Goal: Information Seeking & Learning: Learn about a topic

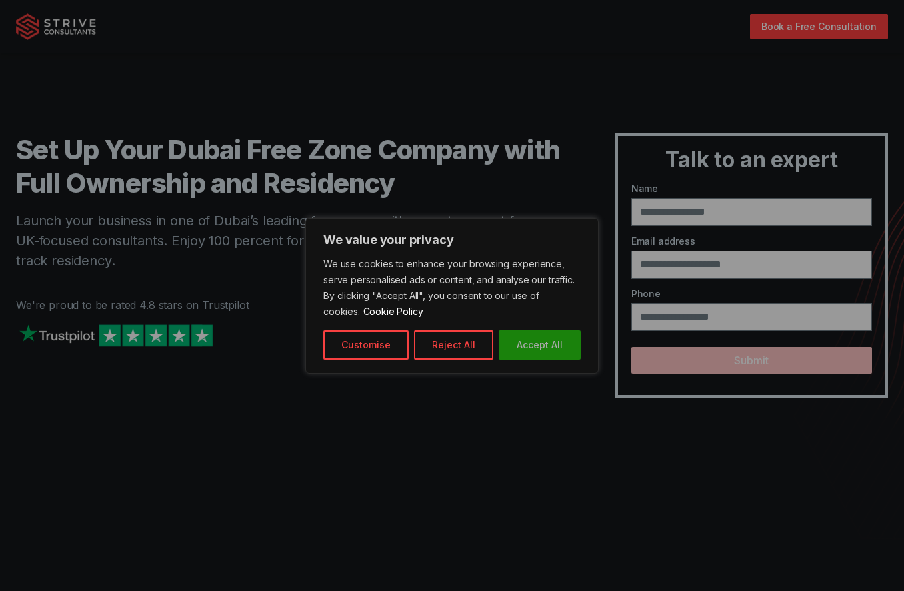
click at [546, 345] on button "Accept All" at bounding box center [540, 345] width 82 height 29
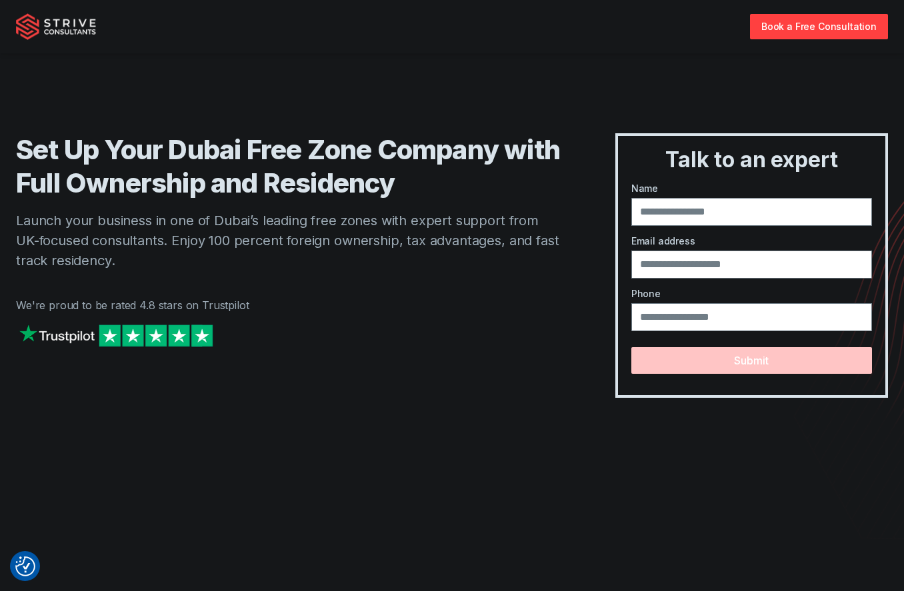
click at [201, 333] on img at bounding box center [116, 335] width 200 height 29
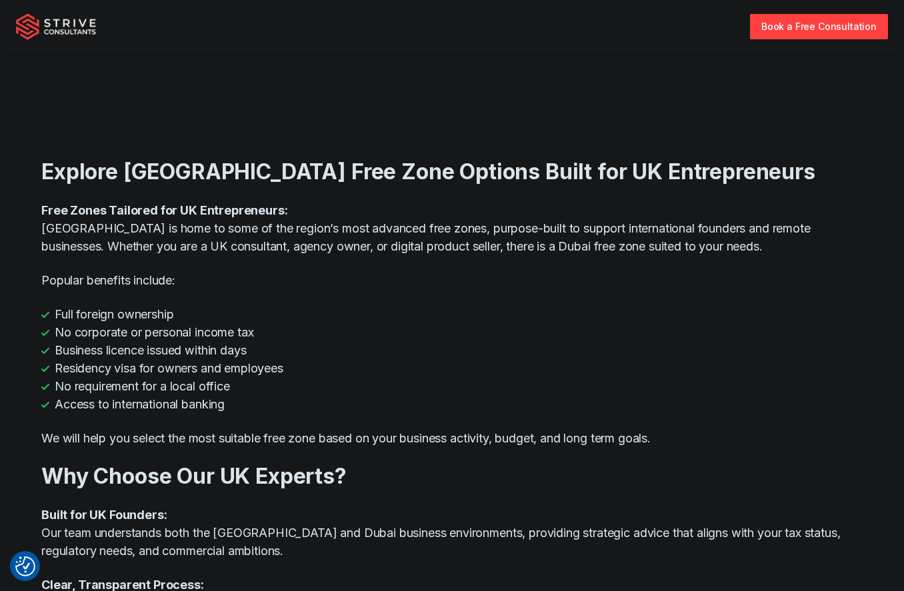
scroll to position [773, 0]
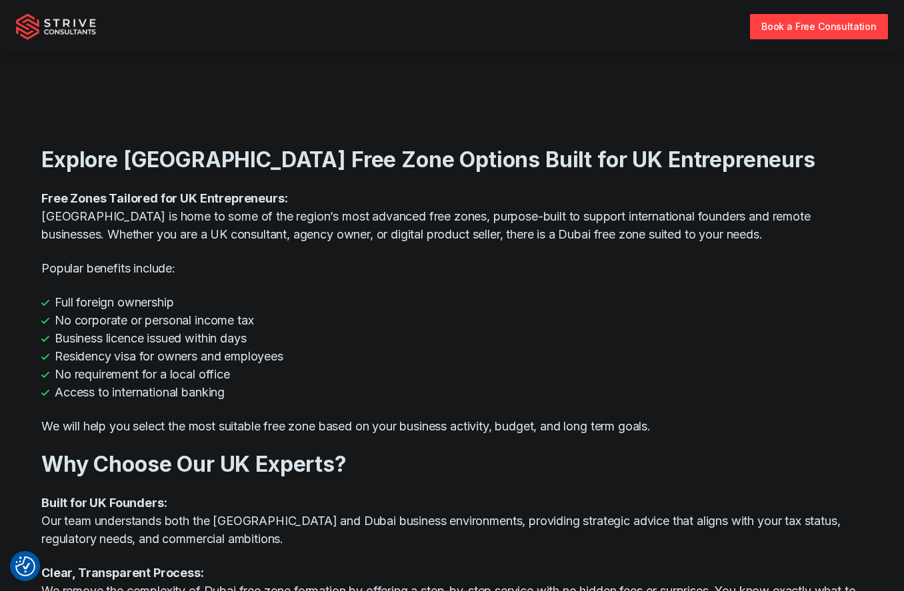
click at [142, 206] on p "Free Zones Tailored for UK Entrepreneurs: Dubai is home to some of the region’s…" at bounding box center [451, 216] width 821 height 54
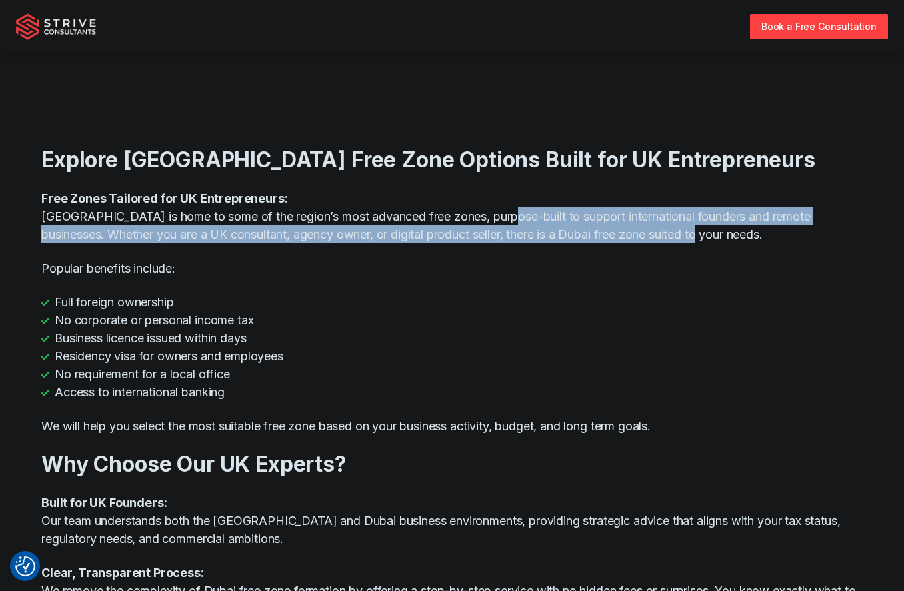
drag, startPoint x: 499, startPoint y: 218, endPoint x: 787, endPoint y: 226, distance: 288.2
click at [787, 226] on p "Free Zones Tailored for UK Entrepreneurs: Dubai is home to some of the region’s…" at bounding box center [451, 216] width 821 height 54
click at [167, 239] on p "Free Zones Tailored for UK Entrepreneurs: Dubai is home to some of the region’s…" at bounding box center [451, 216] width 821 height 54
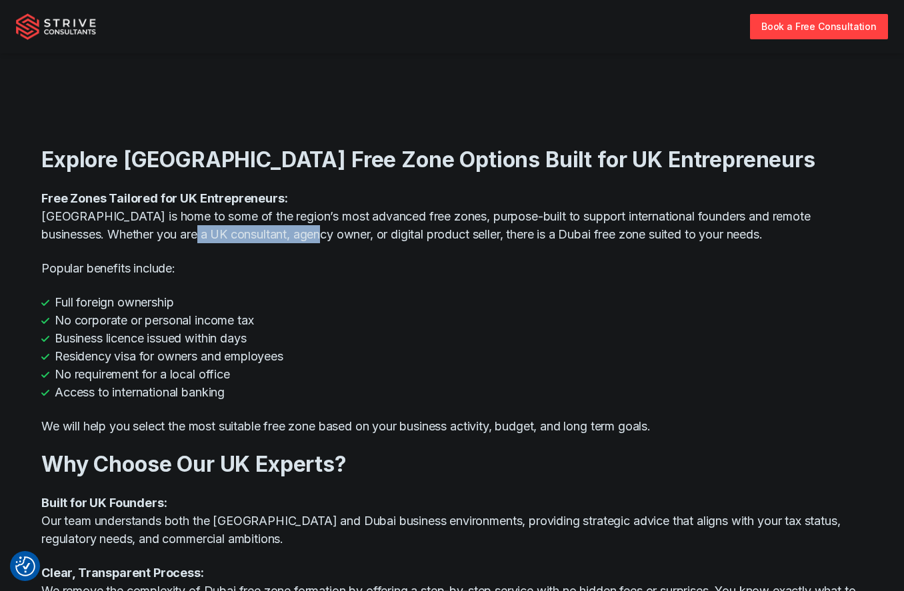
drag, startPoint x: 155, startPoint y: 235, endPoint x: 276, endPoint y: 235, distance: 121.4
click at [276, 235] on p "Free Zones Tailored for UK Entrepreneurs: Dubai is home to some of the region’s…" at bounding box center [451, 216] width 821 height 54
click at [373, 229] on p "Free Zones Tailored for UK Entrepreneurs: Dubai is home to some of the region’s…" at bounding box center [451, 216] width 821 height 54
click at [421, 240] on p "Free Zones Tailored for UK Entrepreneurs: Dubai is home to some of the region’s…" at bounding box center [451, 216] width 821 height 54
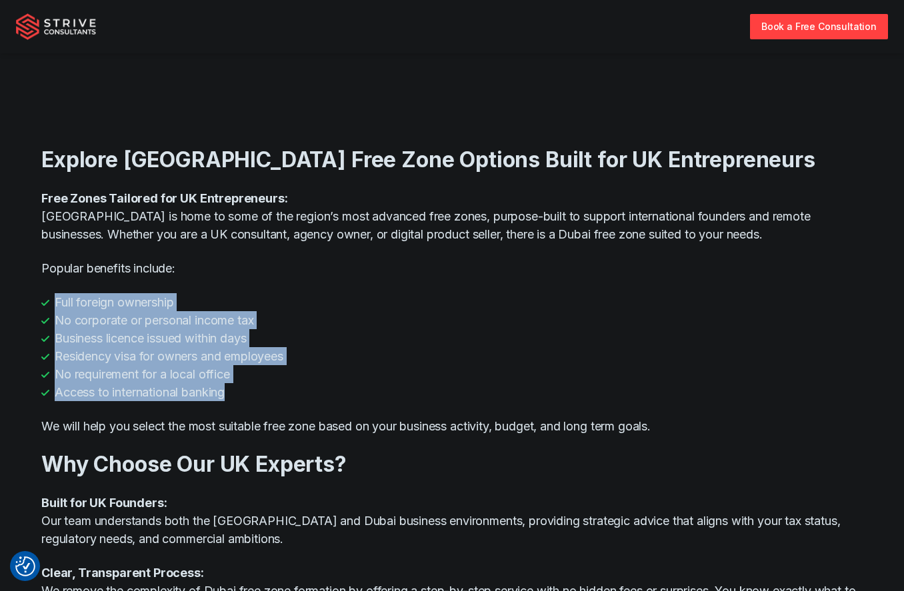
drag, startPoint x: 53, startPoint y: 303, endPoint x: 279, endPoint y: 395, distance: 243.8
click at [279, 395] on ul "Full foreign ownership No corporate or personal income tax Business licence iss…" at bounding box center [451, 347] width 821 height 108
click at [279, 395] on li "Access to international banking" at bounding box center [451, 392] width 821 height 18
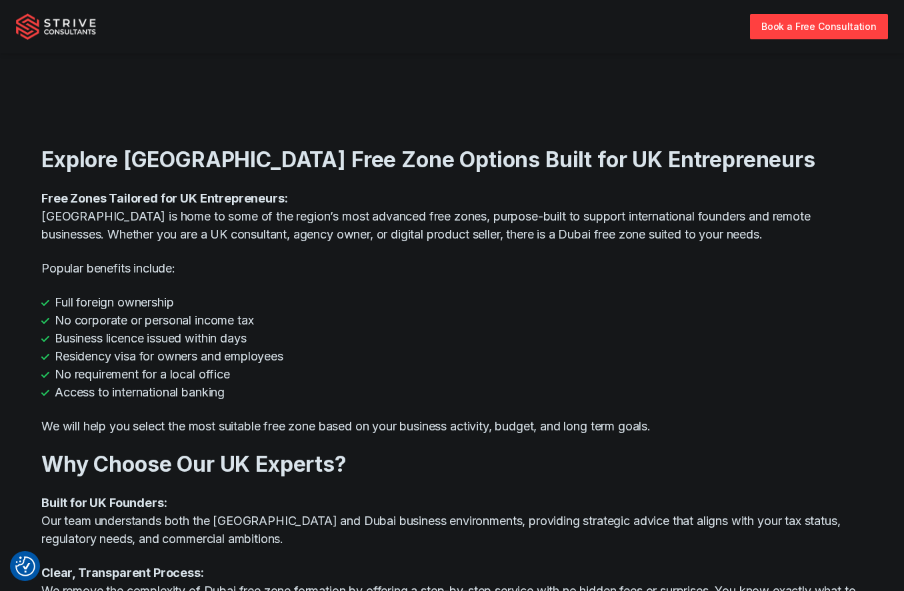
click at [212, 424] on p "We will help you select the most suitable free zone based on your business acti…" at bounding box center [451, 426] width 821 height 18
drag, startPoint x: 212, startPoint y: 424, endPoint x: 419, endPoint y: 423, distance: 206.7
click at [419, 423] on p "We will help you select the most suitable free zone based on your business acti…" at bounding box center [451, 426] width 821 height 18
click at [421, 435] on div "Explore Dubai Free Zone Options Built for UK Entrepreneurs Free Zones Tailored …" at bounding box center [451, 408] width 821 height 582
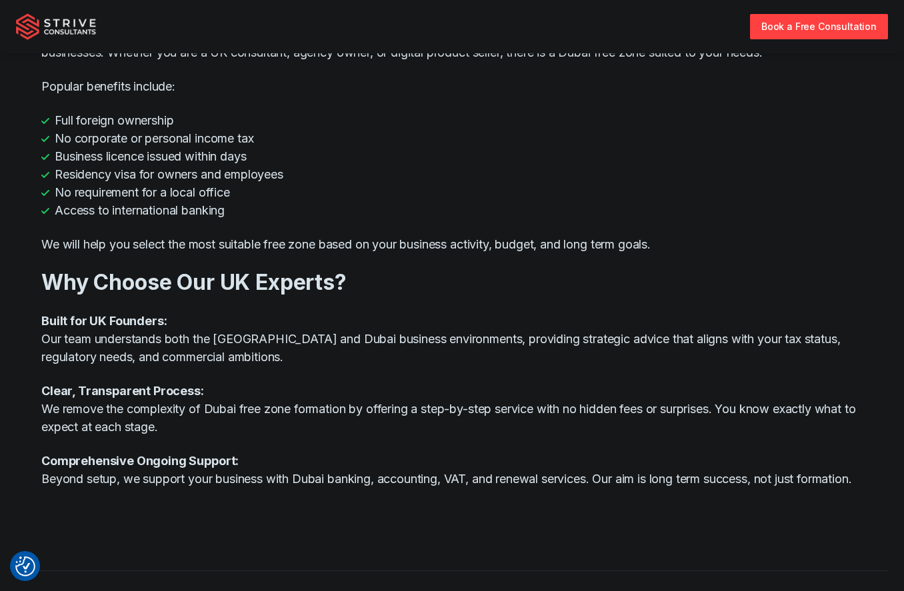
scroll to position [955, 0]
drag, startPoint x: 40, startPoint y: 319, endPoint x: 213, endPoint y: 318, distance: 172.7
click at [213, 318] on div "Explore Dubai Free Zone Options Built for UK Entrepreneurs Free Zones Tailored …" at bounding box center [451, 226] width 853 height 582
click at [213, 318] on p "Built for UK Founders: Our team understands both the UK and Dubai business envi…" at bounding box center [451, 338] width 821 height 54
click at [201, 367] on div "Explore Dubai Free Zone Options Built for UK Entrepreneurs Free Zones Tailored …" at bounding box center [451, 226] width 821 height 582
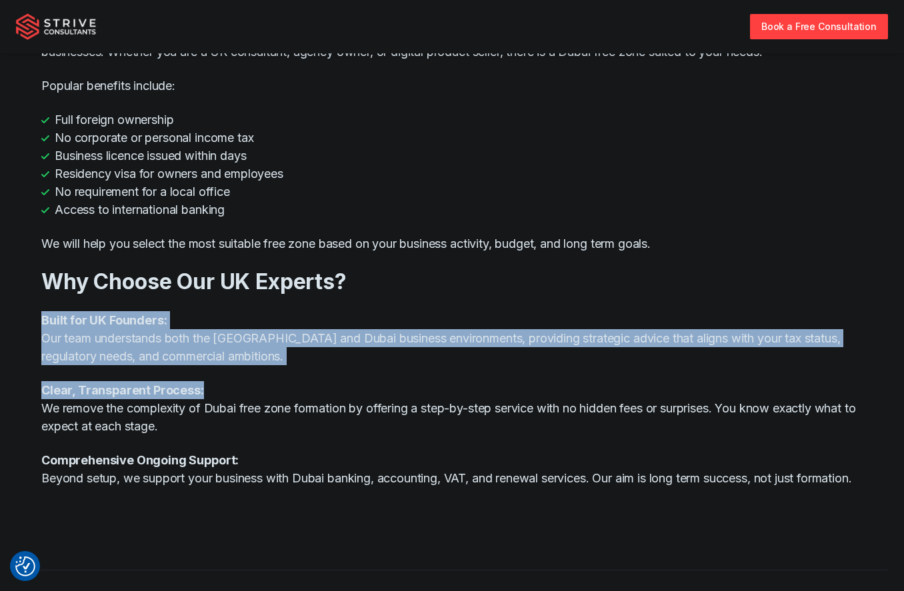
drag, startPoint x: 310, startPoint y: 325, endPoint x: 343, endPoint y: 378, distance: 62.0
click at [343, 378] on div "Explore Dubai Free Zone Options Built for UK Entrepreneurs Free Zones Tailored …" at bounding box center [451, 226] width 821 height 582
click at [240, 378] on div "Explore Dubai Free Zone Options Built for UK Entrepreneurs Free Zones Tailored …" at bounding box center [451, 226] width 821 height 582
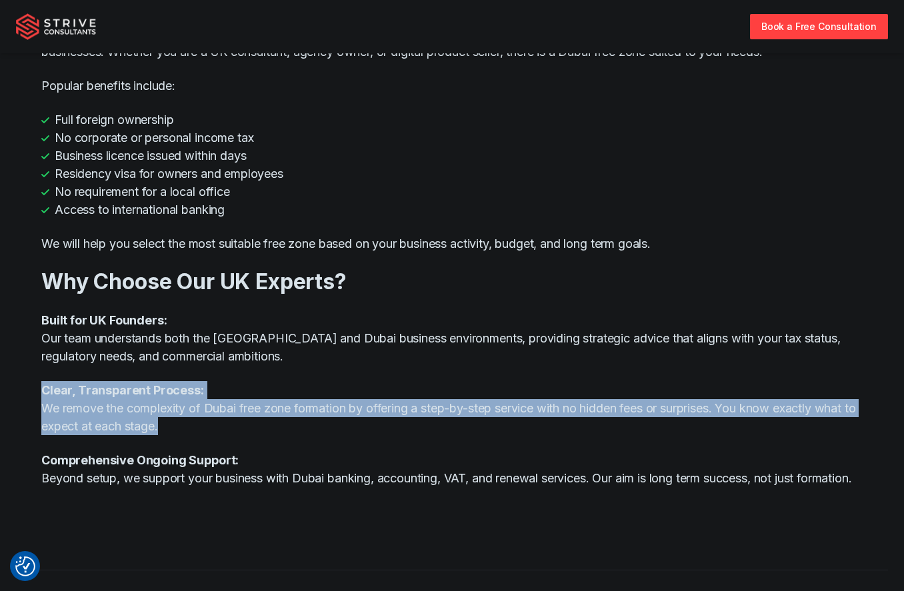
drag, startPoint x: 35, startPoint y: 391, endPoint x: 249, endPoint y: 423, distance: 217.2
click at [249, 423] on div "Explore Dubai Free Zone Options Built for UK Entrepreneurs Free Zones Tailored …" at bounding box center [451, 226] width 853 height 582
click at [249, 423] on p "Clear, Transparent Process: We remove the complexity of Dubai free zone formati…" at bounding box center [451, 408] width 821 height 54
click at [375, 400] on p "Clear, Transparent Process: We remove the complexity of Dubai free zone formati…" at bounding box center [451, 408] width 821 height 54
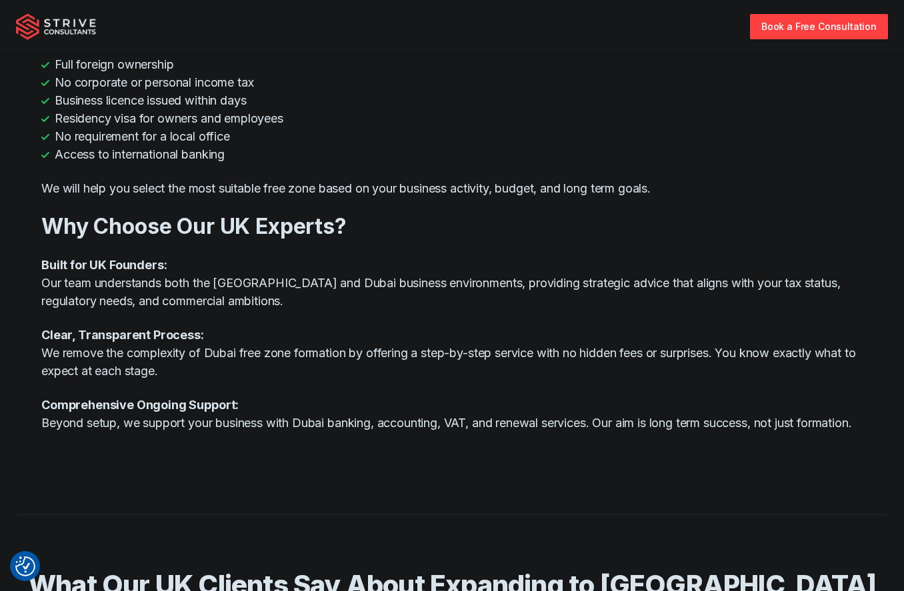
scroll to position [1045, 0]
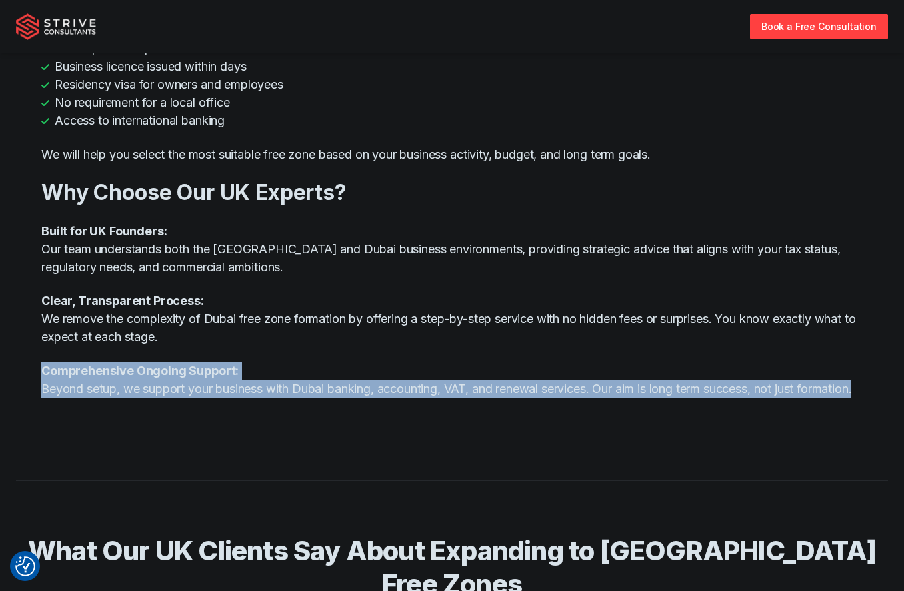
drag, startPoint x: 35, startPoint y: 377, endPoint x: 339, endPoint y: 408, distance: 305.6
click at [339, 408] on div "Explore Dubai Free Zone Options Built for UK Entrepreneurs Free Zones Tailored …" at bounding box center [451, 136] width 853 height 582
click at [339, 398] on p "Comprehensive Ongoing Support: Beyond setup, we support your business with Duba…" at bounding box center [451, 380] width 821 height 36
click at [155, 398] on p "Comprehensive Ongoing Support: Beyond setup, we support your business with Duba…" at bounding box center [451, 380] width 821 height 36
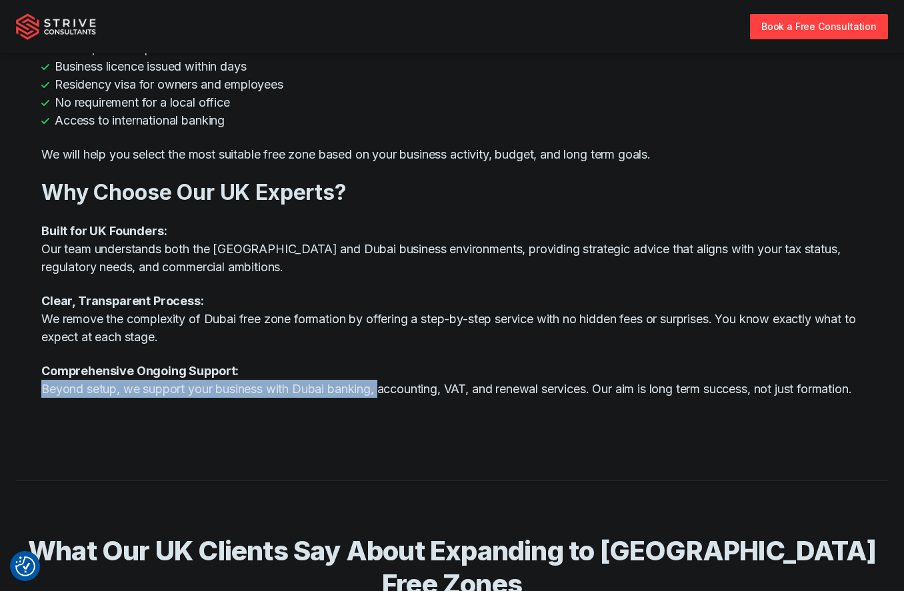
drag, startPoint x: 31, startPoint y: 389, endPoint x: 384, endPoint y: 385, distance: 352.7
click at [384, 385] on div "Explore Dubai Free Zone Options Built for UK Entrepreneurs Free Zones Tailored …" at bounding box center [451, 136] width 853 height 582
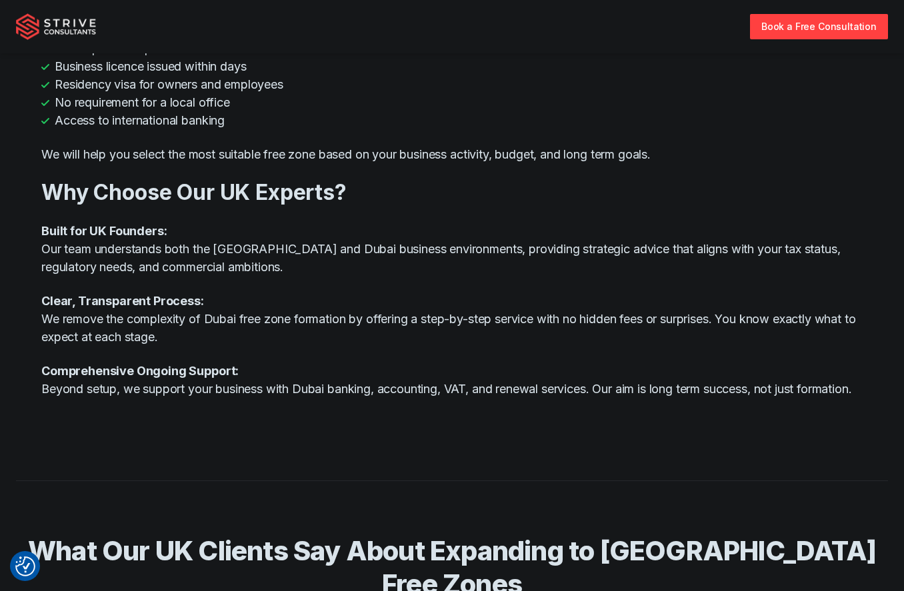
drag, startPoint x: 384, startPoint y: 385, endPoint x: 441, endPoint y: 431, distance: 73.5
click at [441, 427] on div "Explore Dubai Free Zone Options Built for UK Entrepreneurs Free Zones Tailored …" at bounding box center [451, 136] width 821 height 582
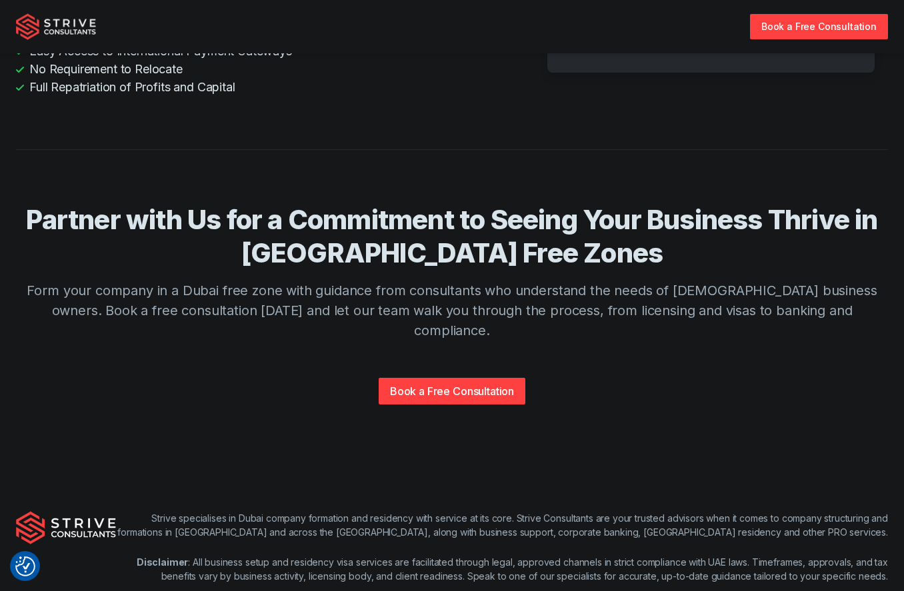
scroll to position [3112, 0]
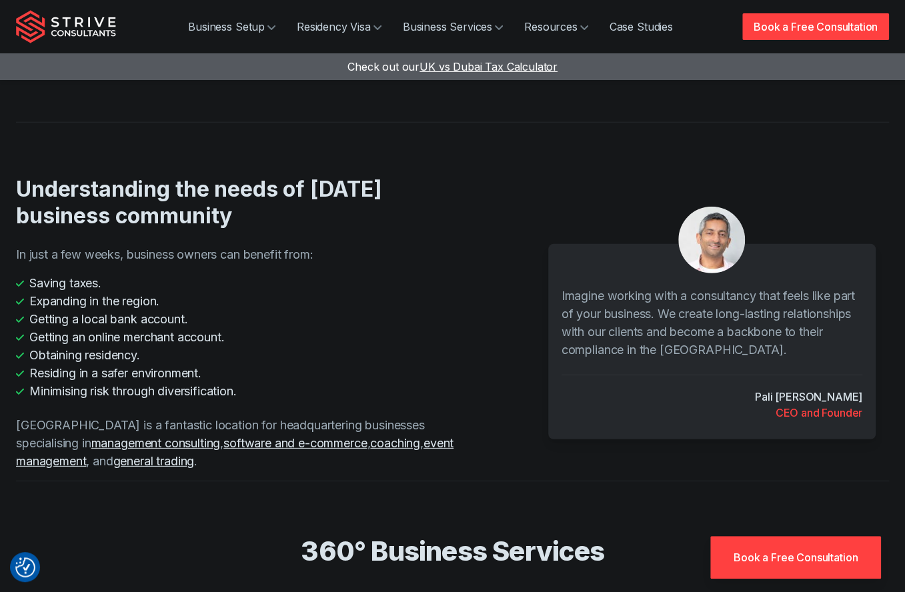
scroll to position [1891, 0]
drag, startPoint x: 72, startPoint y: 267, endPoint x: 228, endPoint y: 254, distance: 156.6
click at [228, 309] on li "Getting a local bank account." at bounding box center [246, 318] width 460 height 18
click at [228, 273] on ul "Saving taxes. Expanding in the region. Getting a local bank account. Getting an…" at bounding box center [246, 336] width 460 height 126
drag, startPoint x: 173, startPoint y: 286, endPoint x: 277, endPoint y: 293, distance: 103.6
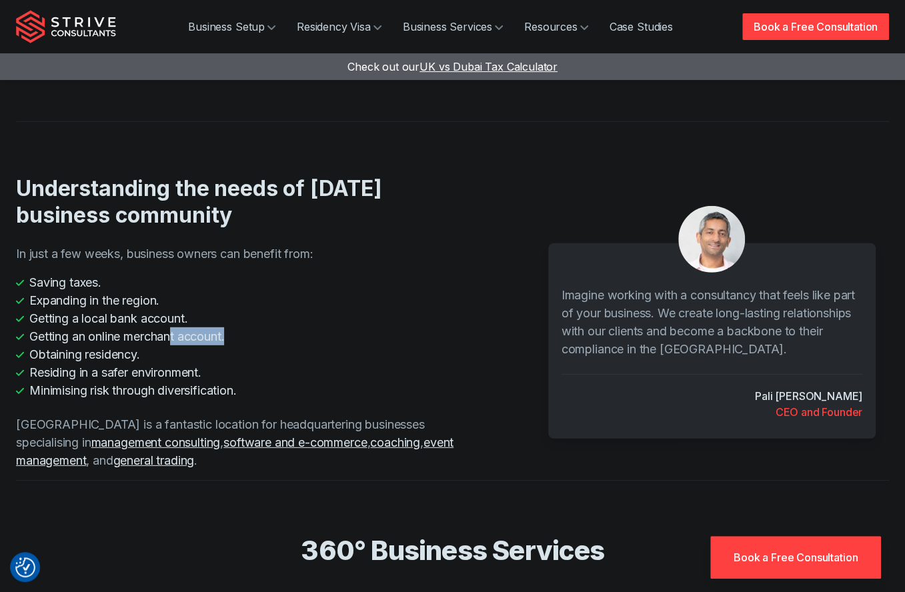
click at [277, 293] on ul "Saving taxes. Expanding in the region. Getting a local bank account. Getting an…" at bounding box center [246, 336] width 460 height 126
click at [277, 345] on li "Obtaining residency." at bounding box center [246, 354] width 460 height 18
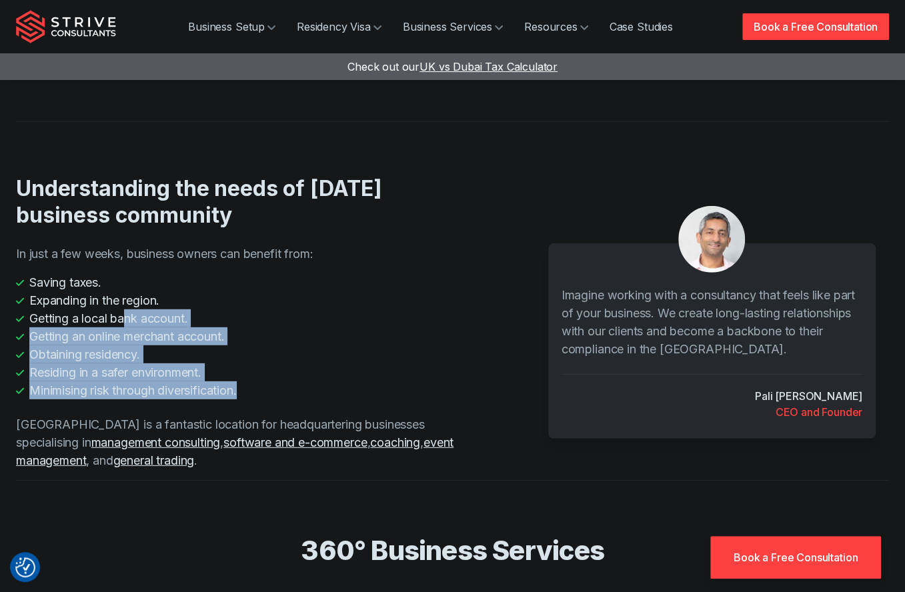
drag, startPoint x: 242, startPoint y: 333, endPoint x: 129, endPoint y: 271, distance: 128.9
click at [129, 273] on ul "Saving taxes. Expanding in the region. Getting a local bank account. Getting an…" at bounding box center [246, 336] width 460 height 126
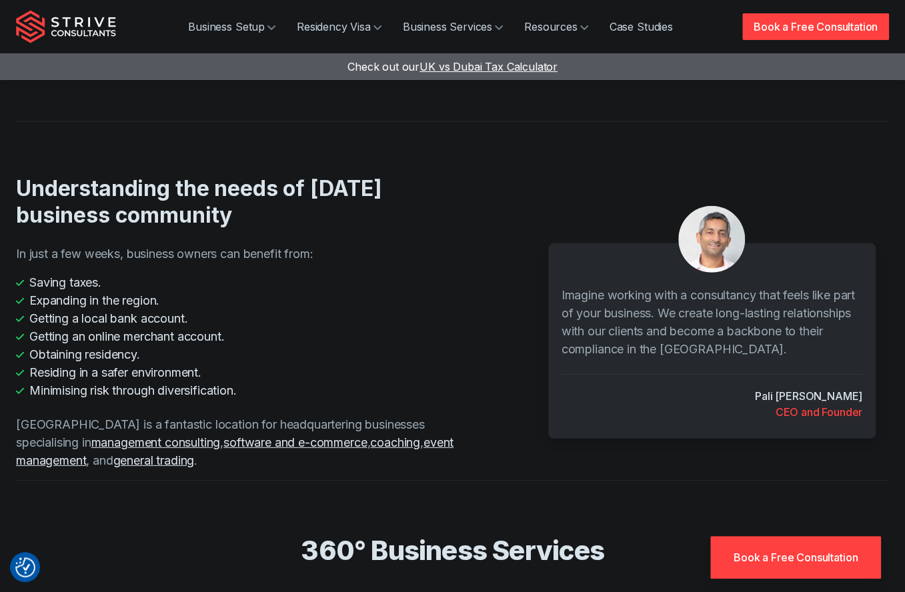
click at [460, 291] on li "Expanding in the region." at bounding box center [246, 300] width 460 height 18
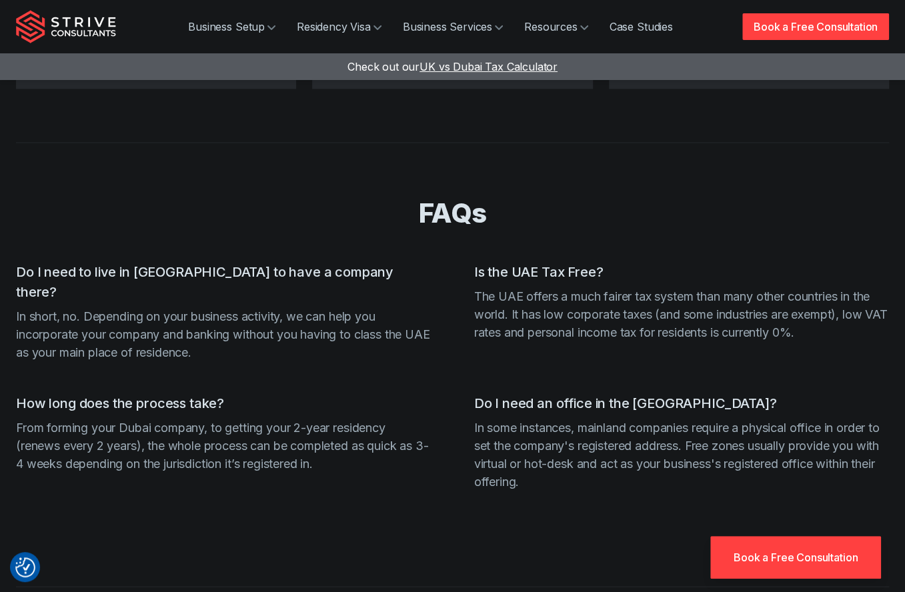
scroll to position [3957, 0]
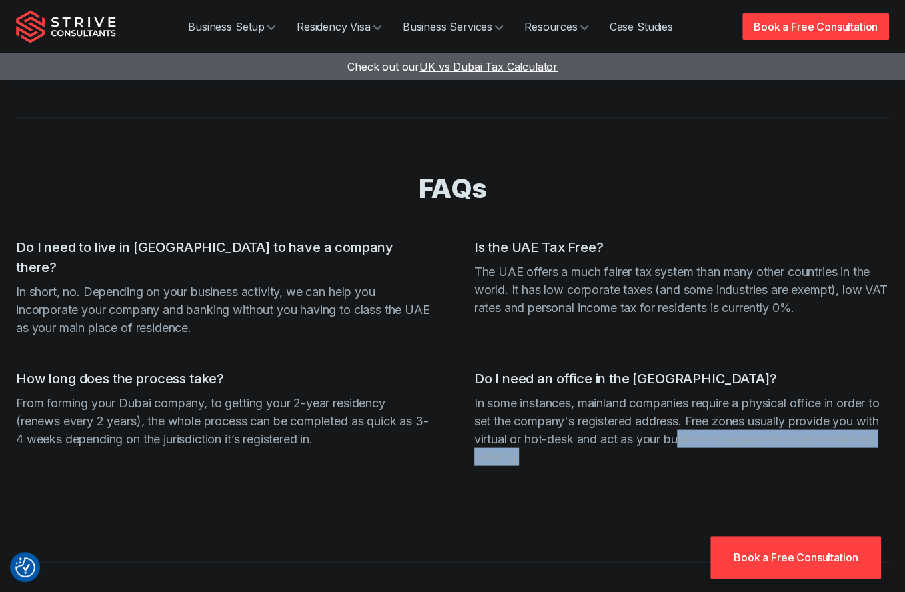
drag, startPoint x: 711, startPoint y: 352, endPoint x: 704, endPoint y: 404, distance: 52.4
click at [704, 404] on ul "Do I need to live in Dubai to have a company there? In short, no. Depending on …" at bounding box center [452, 372] width 873 height 271
click at [615, 393] on p "In some instances, mainland companies require a physical office in order to set…" at bounding box center [681, 429] width 415 height 72
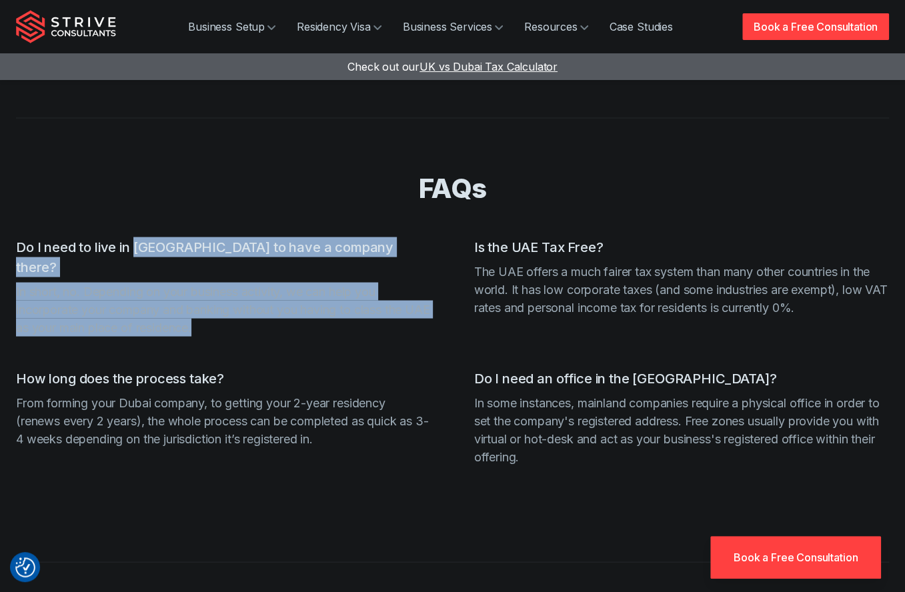
drag, startPoint x: 133, startPoint y: 187, endPoint x: 281, endPoint y: 250, distance: 161.0
click at [281, 250] on li "Do I need to live in Dubai to have a company there? In short, no. Depending on …" at bounding box center [223, 286] width 415 height 99
click at [281, 282] on p "In short, no. Depending on your business activity, we can help you incorporate …" at bounding box center [223, 309] width 415 height 54
click at [210, 282] on p "In short, no. Depending on your business activity, we can help you incorporate …" at bounding box center [223, 309] width 415 height 54
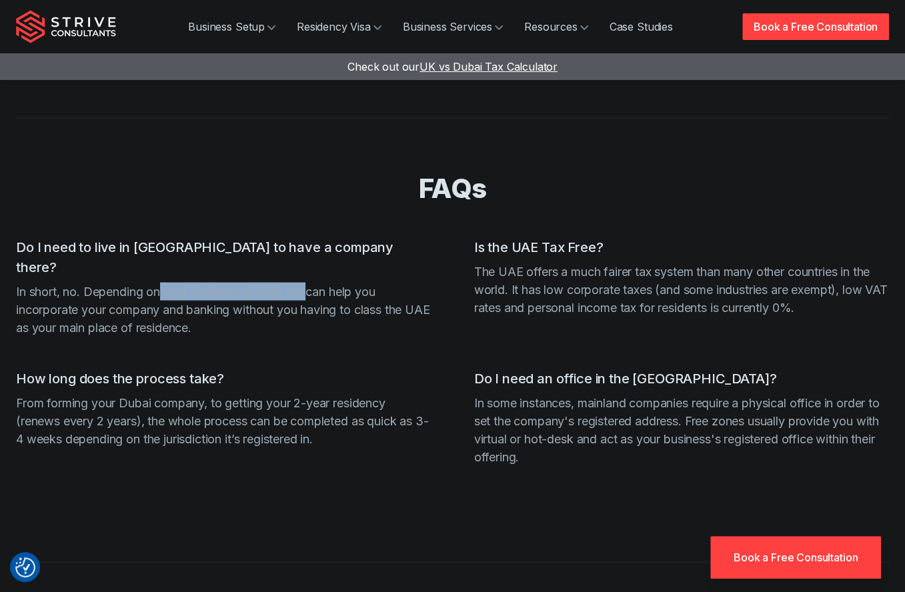
drag, startPoint x: 160, startPoint y: 211, endPoint x: 316, endPoint y: 209, distance: 156.0
click at [316, 282] on p "In short, no. Depending on your business activity, we can help you incorporate …" at bounding box center [223, 309] width 415 height 54
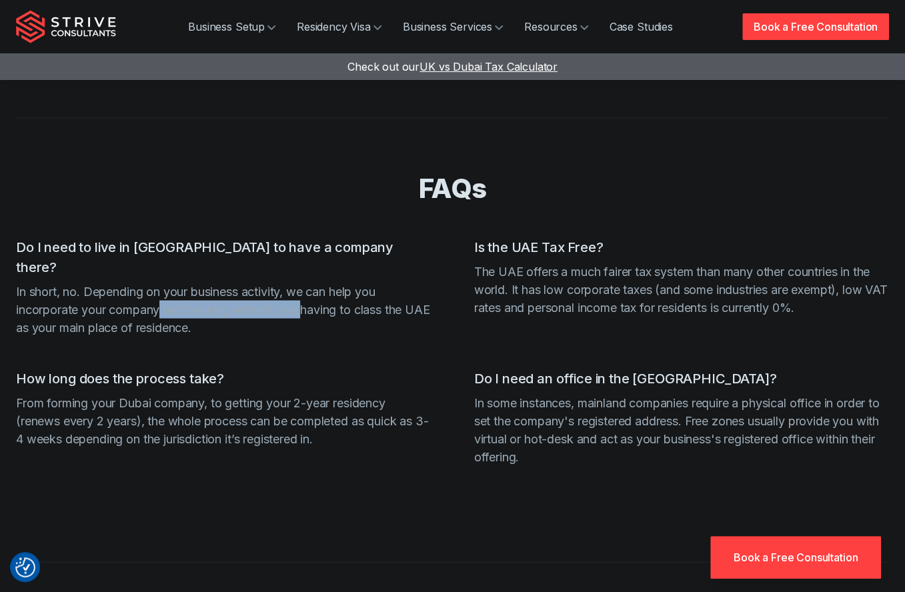
drag, startPoint x: 165, startPoint y: 239, endPoint x: 315, endPoint y: 233, distance: 150.2
click at [315, 282] on p "In short, no. Depending on your business activity, we can help you incorporate …" at bounding box center [223, 309] width 415 height 54
click at [185, 282] on p "In short, no. Depending on your business activity, we can help you incorporate …" at bounding box center [223, 309] width 415 height 54
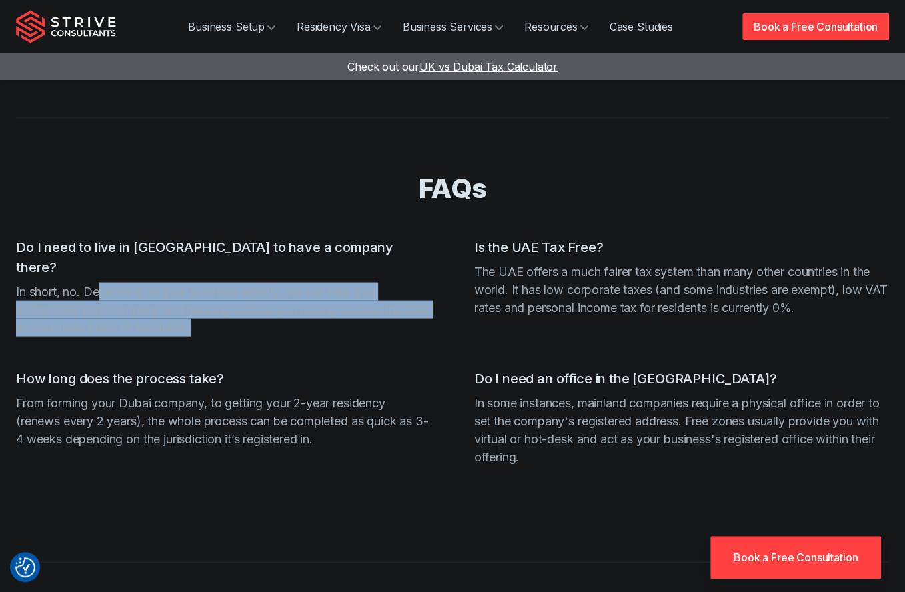
drag, startPoint x: 249, startPoint y: 249, endPoint x: 98, endPoint y: 206, distance: 156.6
click at [98, 282] on p "In short, no. Depending on your business activity, we can help you incorporate …" at bounding box center [223, 309] width 415 height 54
click at [224, 237] on li "Do I need to live in Dubai to have a company there? In short, no. Depending on …" at bounding box center [223, 286] width 415 height 99
drag, startPoint x: 165, startPoint y: 220, endPoint x: 271, endPoint y: 247, distance: 109.5
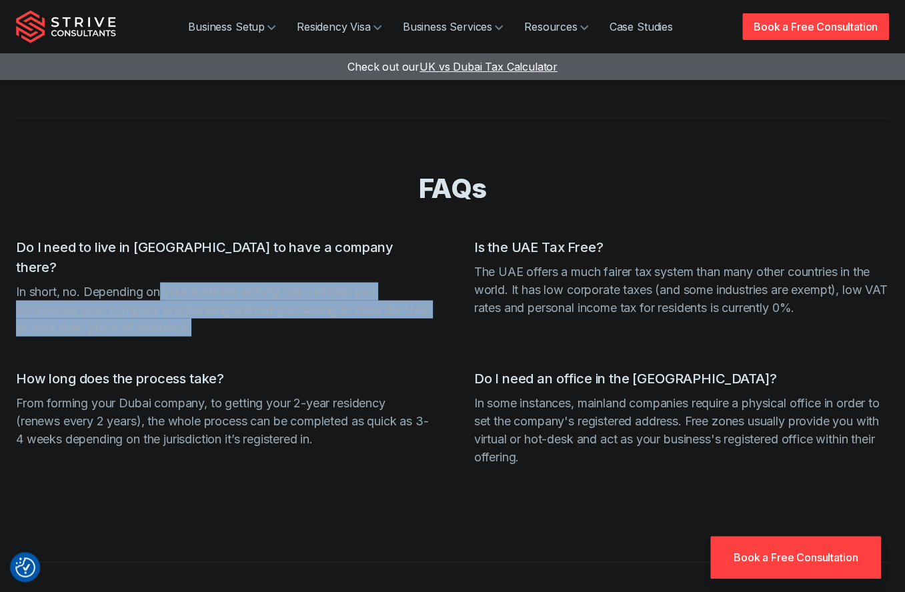
click at [271, 282] on p "In short, no. Depending on your business activity, we can help you incorporate …" at bounding box center [223, 309] width 415 height 54
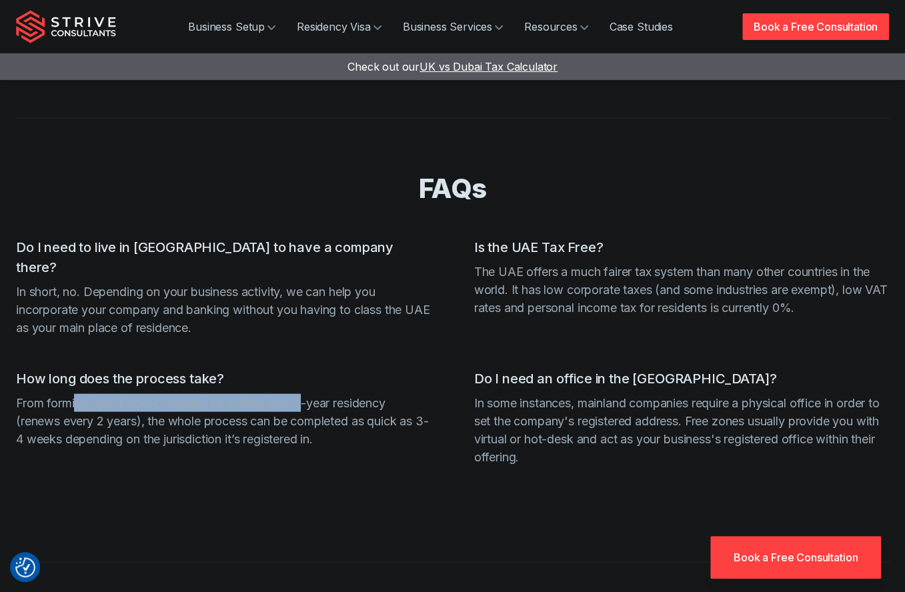
drag, startPoint x: 79, startPoint y: 330, endPoint x: 304, endPoint y: 316, distance: 225.1
click at [304, 393] on p "From forming your Dubai company, to getting your 2-year residency (renews every…" at bounding box center [223, 420] width 415 height 54
click at [304, 368] on li "How long does the process take? From forming your Dubai company, to getting you…" at bounding box center [223, 416] width 415 height 97
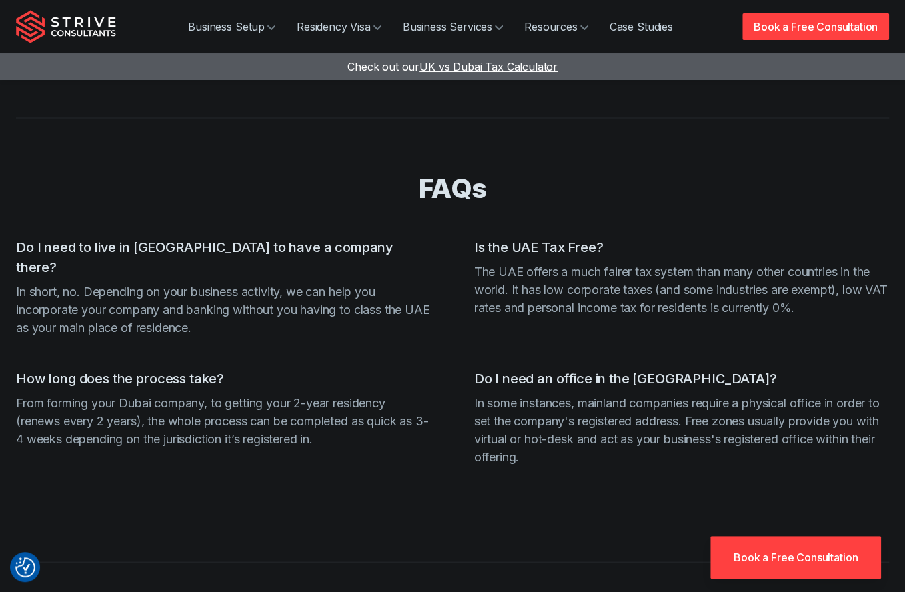
click at [232, 393] on p "From forming your Dubai company, to getting your 2-year residency (renews every…" at bounding box center [223, 420] width 415 height 54
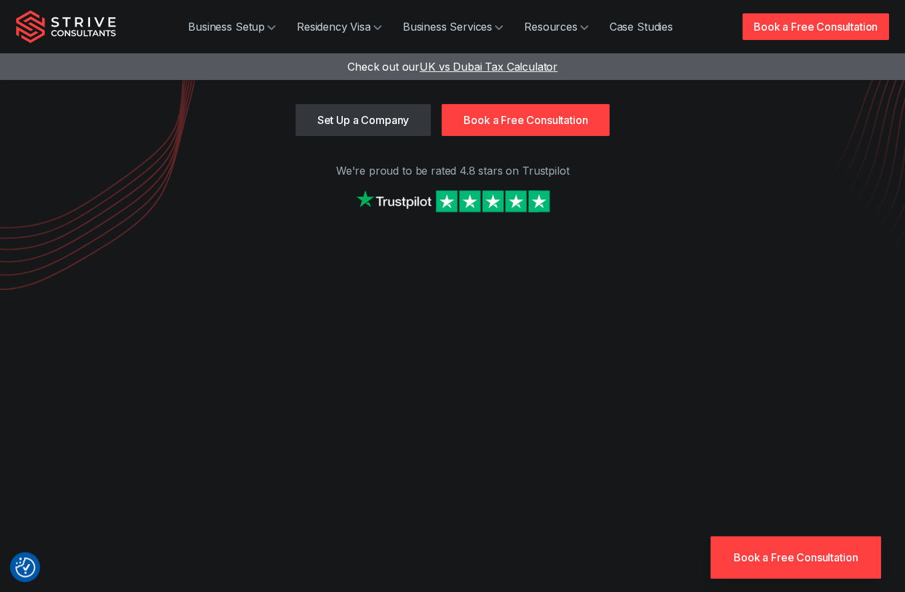
scroll to position [0, 0]
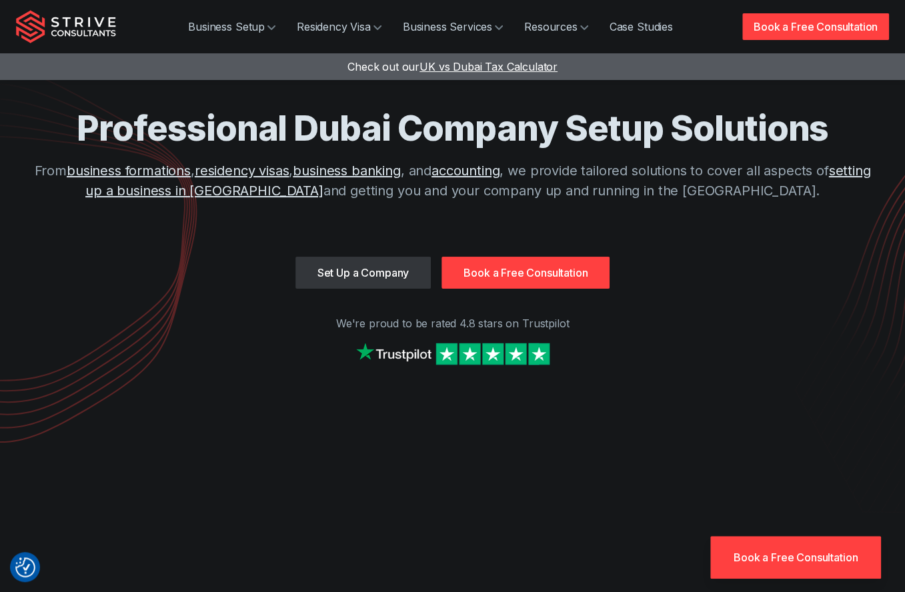
click at [84, 23] on img "Strive Consultants" at bounding box center [66, 26] width 100 height 33
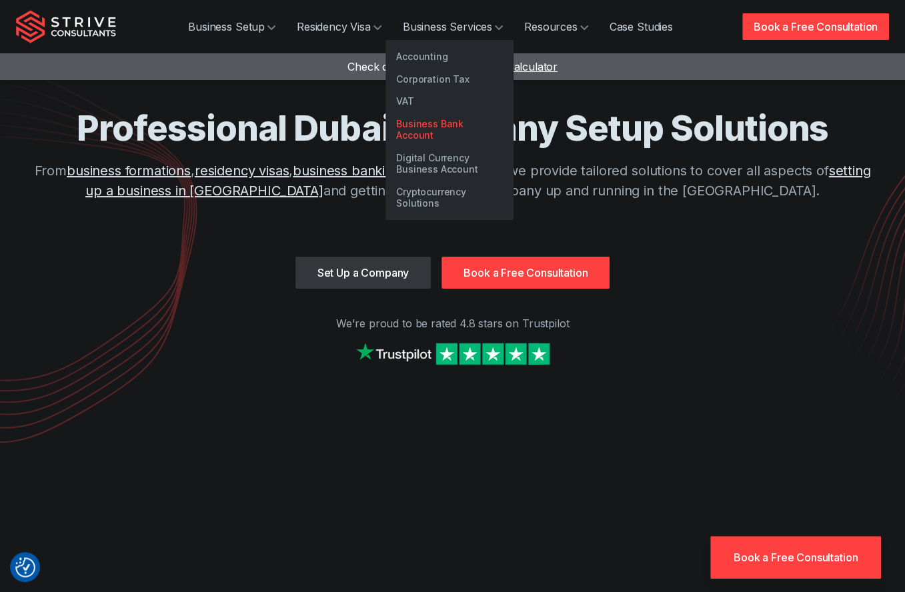
click at [472, 125] on link "Business Bank Account" at bounding box center [449, 130] width 128 height 34
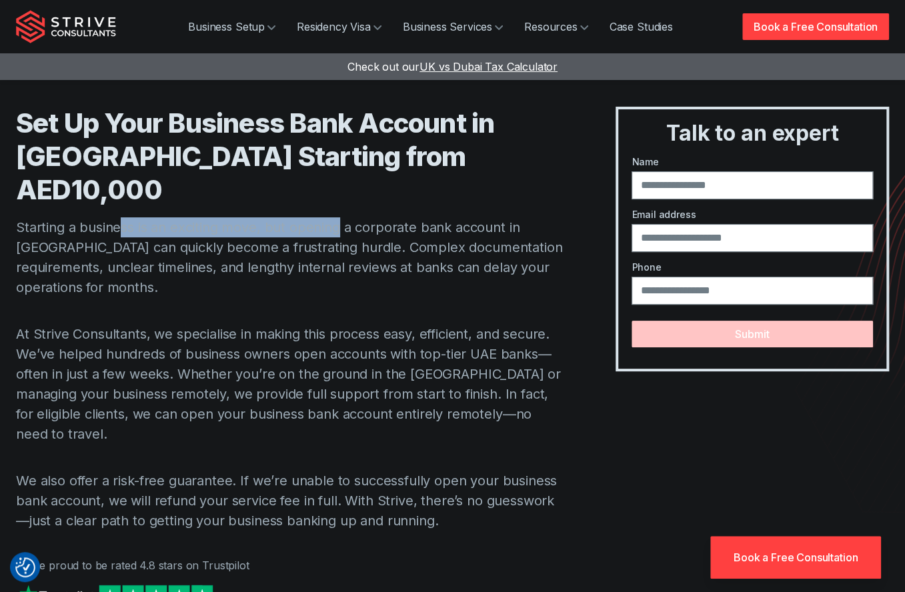
drag, startPoint x: 123, startPoint y: 203, endPoint x: 337, endPoint y: 199, distance: 214.1
click at [337, 217] on p "Starting a business is an exciting move, but opening a corporate bank account i…" at bounding box center [289, 257] width 546 height 80
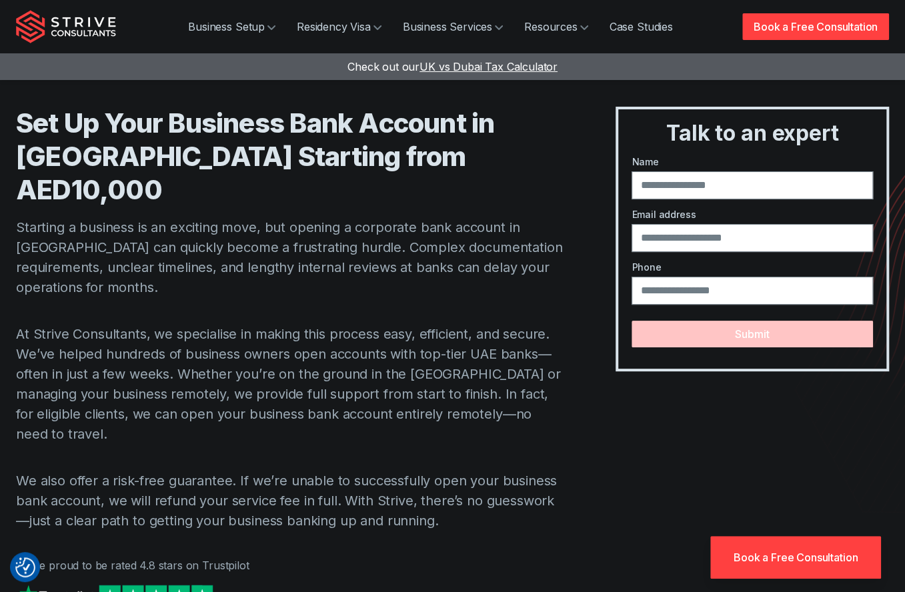
click at [404, 217] on p "Starting a business is an exciting move, but opening a corporate bank account i…" at bounding box center [289, 257] width 546 height 80
drag, startPoint x: 129, startPoint y: 234, endPoint x: 248, endPoint y: 233, distance: 118.7
click at [248, 233] on p "Starting a business is an exciting move, but opening a corporate bank account i…" at bounding box center [289, 257] width 546 height 80
click at [271, 233] on p "Starting a business is an exciting move, but opening a corporate bank account i…" at bounding box center [289, 257] width 546 height 80
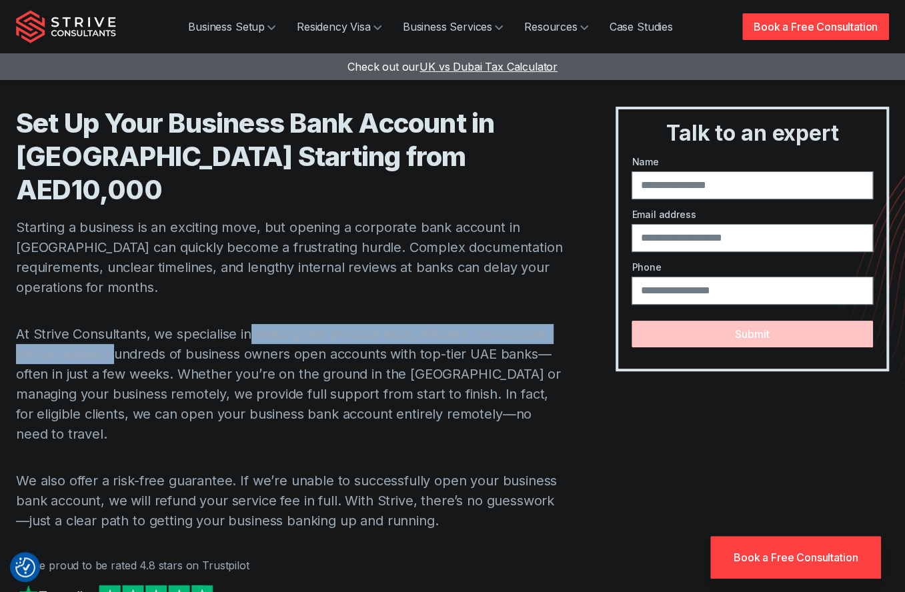
drag, startPoint x: 111, startPoint y: 305, endPoint x: 252, endPoint y: 255, distance: 149.3
click at [252, 255] on div "Set Up Your Business Bank Account in [GEOGRAPHIC_DATA] Starting from AED10,000 …" at bounding box center [289, 372] width 546 height 530
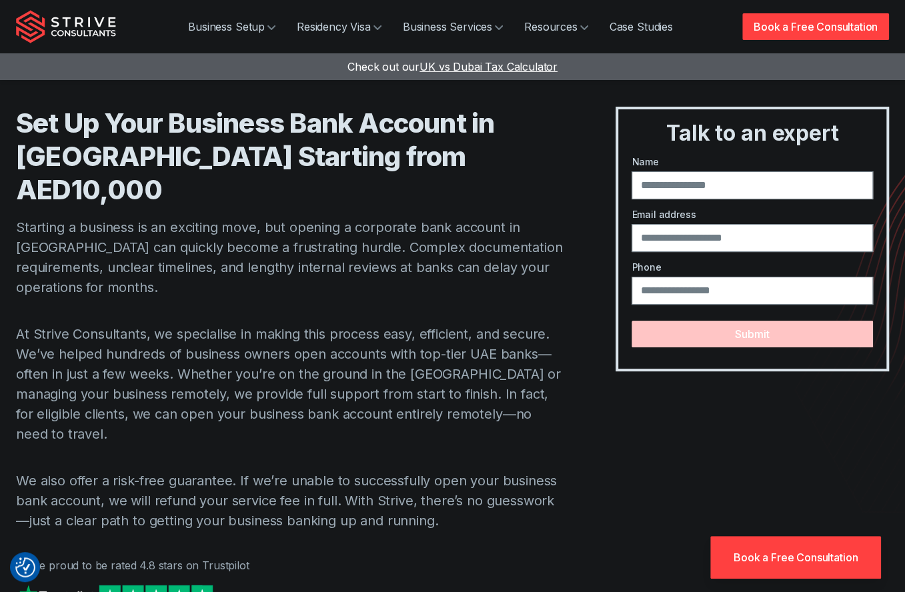
click at [239, 324] on p "At Strive Consultants, we specialise in making this process easy, efficient, an…" at bounding box center [289, 384] width 546 height 120
drag, startPoint x: 59, startPoint y: 321, endPoint x: 147, endPoint y: 318, distance: 87.4
click at [147, 324] on p "At Strive Consultants, we specialise in making this process easy, efficient, an…" at bounding box center [289, 384] width 546 height 120
click at [236, 325] on p "At Strive Consultants, we specialise in making this process easy, efficient, an…" at bounding box center [289, 384] width 546 height 120
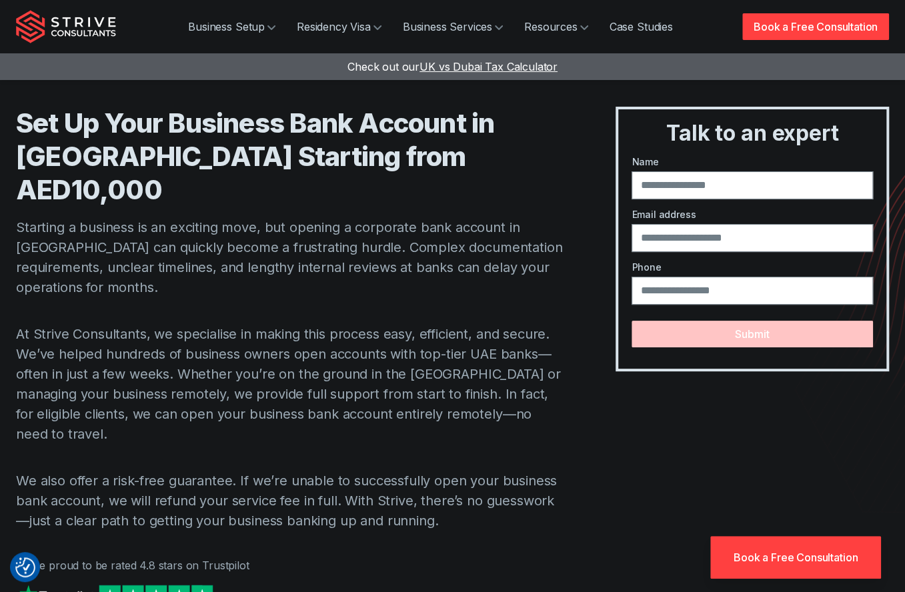
click at [365, 324] on p "At Strive Consultants, we specialise in making this process easy, efficient, an…" at bounding box center [289, 384] width 546 height 120
click at [149, 345] on p "At Strive Consultants, we specialise in making this process easy, efficient, an…" at bounding box center [289, 384] width 546 height 120
drag, startPoint x: 64, startPoint y: 354, endPoint x: 224, endPoint y: 361, distance: 160.2
click at [224, 361] on p "At Strive Consultants, we specialise in making this process easy, efficient, an…" at bounding box center [289, 384] width 546 height 120
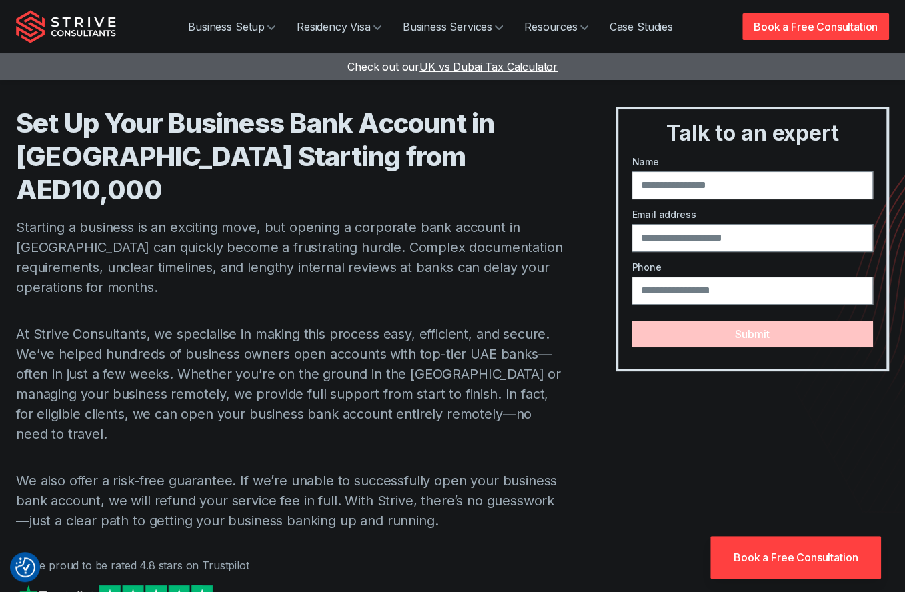
click at [387, 348] on p "At Strive Consultants, we specialise in making this process easy, efficient, an…" at bounding box center [289, 384] width 546 height 120
drag, startPoint x: 67, startPoint y: 365, endPoint x: 217, endPoint y: 370, distance: 150.8
click at [217, 370] on p "At Strive Consultants, we specialise in making this process easy, efficient, an…" at bounding box center [289, 384] width 546 height 120
click at [345, 370] on p "At Strive Consultants, we specialise in making this process easy, efficient, an…" at bounding box center [289, 384] width 546 height 120
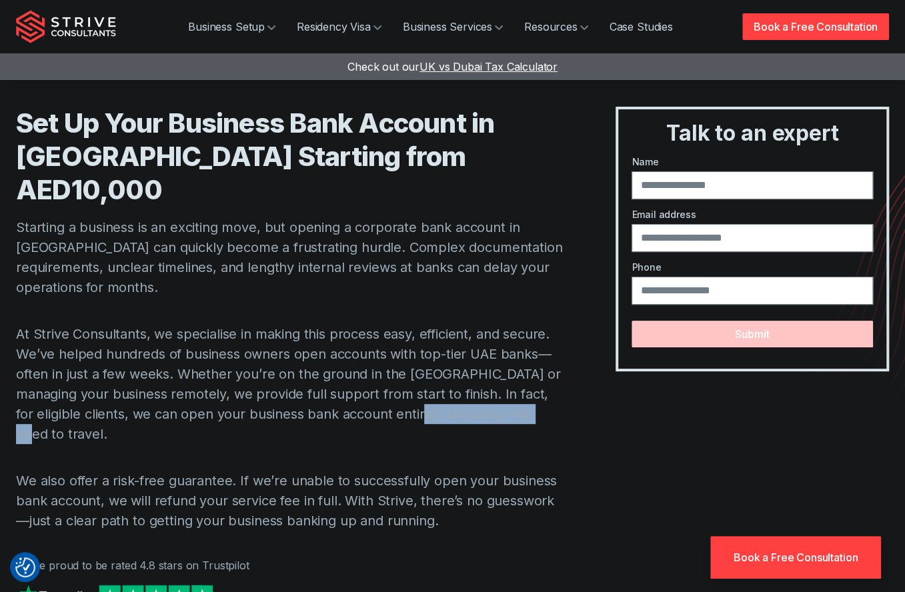
drag, startPoint x: 398, startPoint y: 359, endPoint x: 521, endPoint y: 365, distance: 122.9
click at [521, 365] on p "At Strive Consultants, we specialise in making this process easy, efficient, an…" at bounding box center [289, 384] width 546 height 120
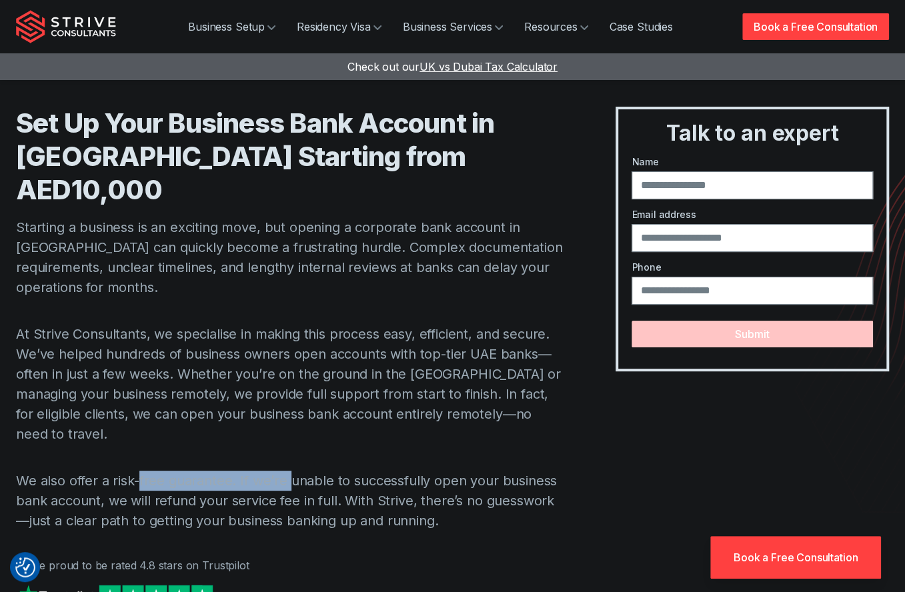
drag, startPoint x: 138, startPoint y: 410, endPoint x: 288, endPoint y: 414, distance: 150.1
click at [288, 471] on p "We also offer a risk-free guarantee. If we’re unable to successfully open your …" at bounding box center [289, 501] width 546 height 60
click at [158, 471] on p "We also offer a risk-free guarantee. If we’re unable to successfully open your …" at bounding box center [289, 501] width 546 height 60
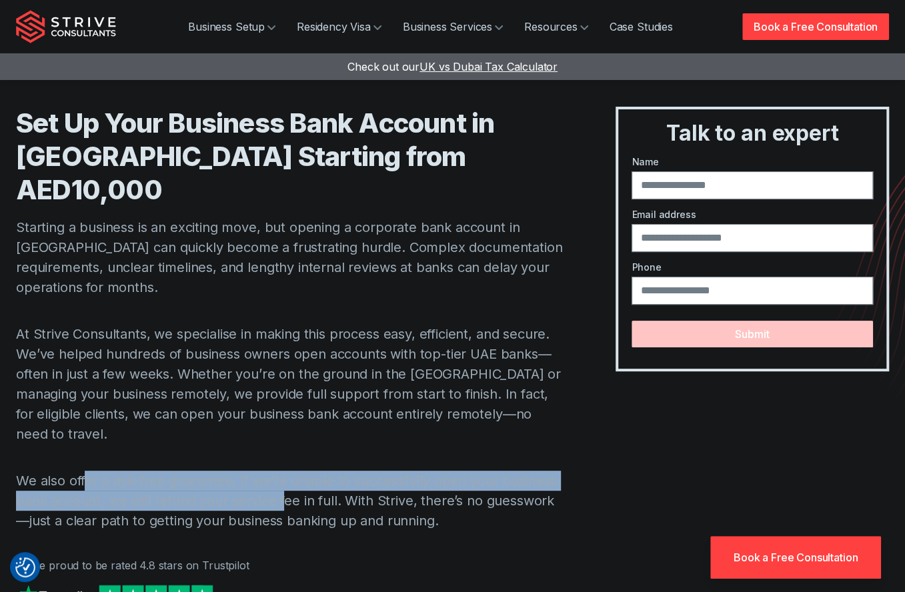
drag, startPoint x: 85, startPoint y: 407, endPoint x: 285, endPoint y: 427, distance: 201.7
click at [285, 471] on p "We also offer a risk-free guarantee. If we’re unable to successfully open your …" at bounding box center [289, 501] width 546 height 60
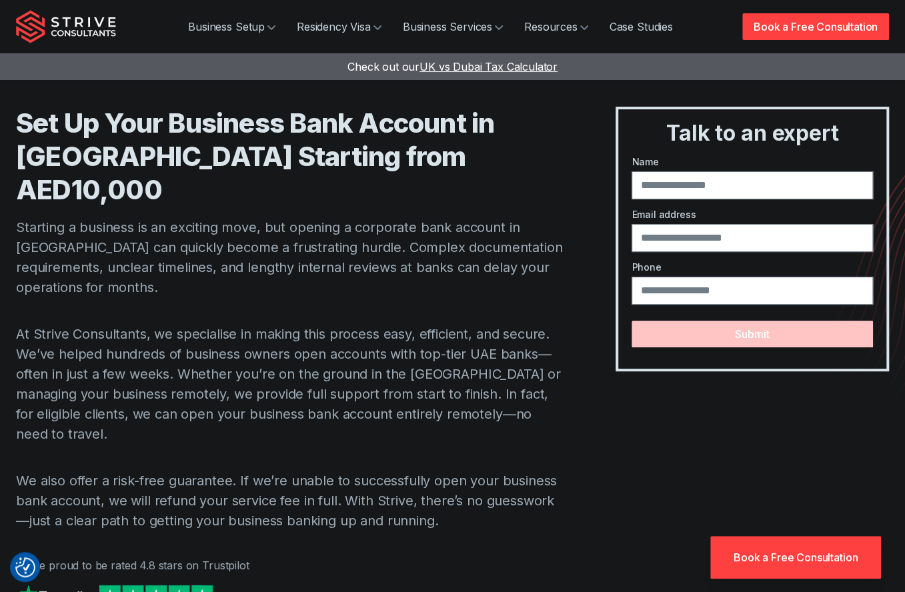
drag, startPoint x: 285, startPoint y: 427, endPoint x: 403, endPoint y: 421, distance: 117.5
click at [403, 471] on p "We also offer a risk-free guarantee. If we’re unable to successfully open your …" at bounding box center [289, 501] width 546 height 60
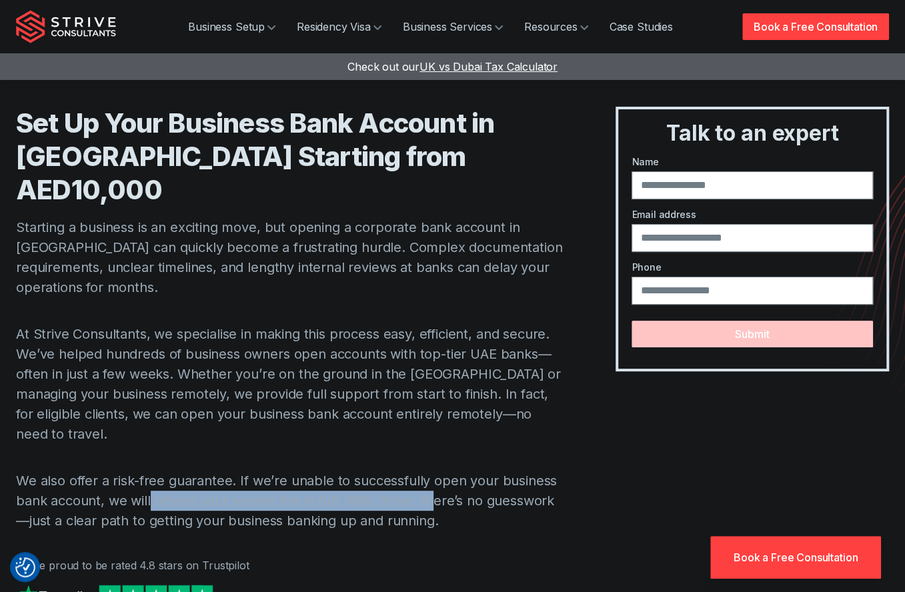
drag, startPoint x: 150, startPoint y: 431, endPoint x: 429, endPoint y: 426, distance: 278.8
click at [429, 471] on p "We also offer a risk-free guarantee. If we’re unable to successfully open your …" at bounding box center [289, 501] width 546 height 60
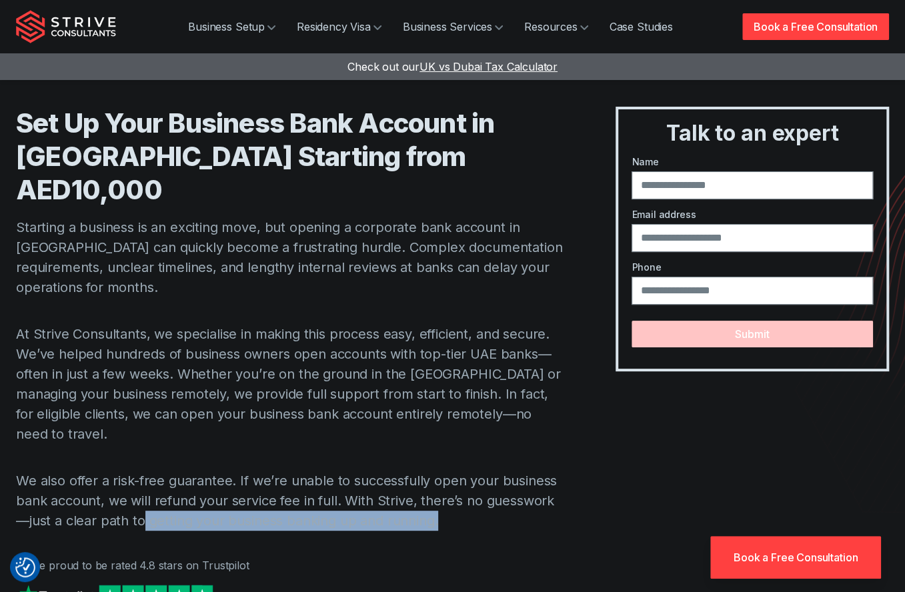
drag, startPoint x: 141, startPoint y: 448, endPoint x: 481, endPoint y: 455, distance: 339.4
click at [481, 471] on p "We also offer a risk-free guarantee. If we’re unable to successfully open your …" at bounding box center [289, 501] width 546 height 60
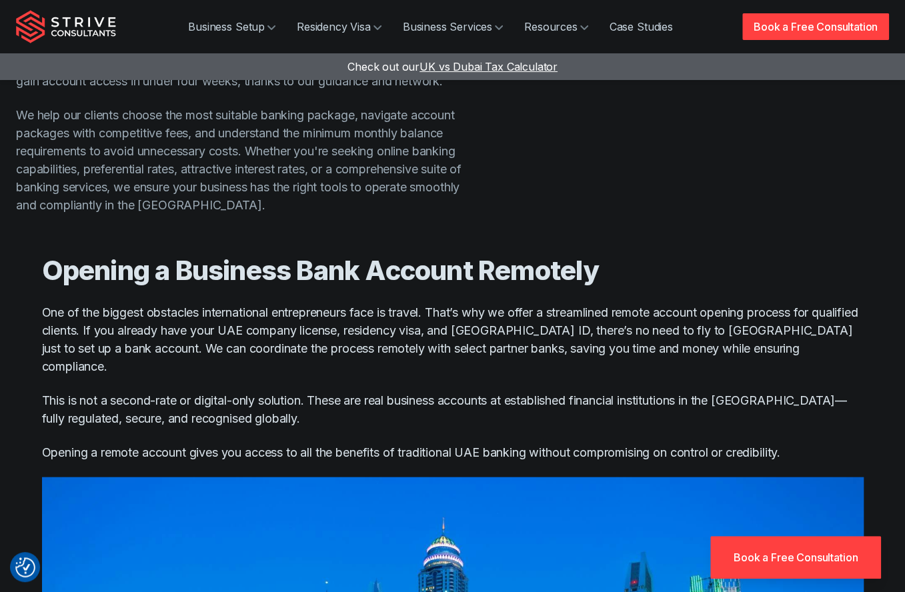
scroll to position [1278, 0]
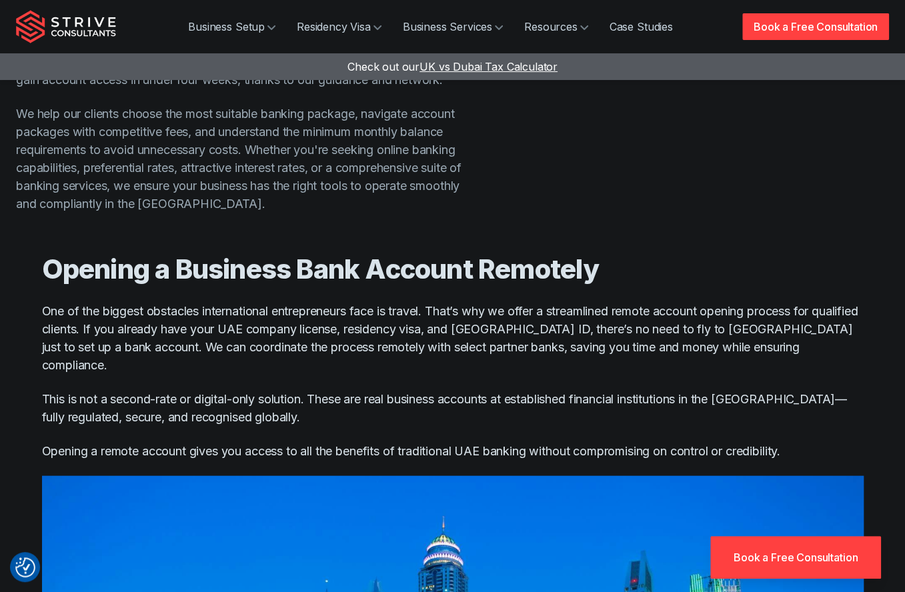
click at [65, 389] on p "This is not a second-rate or digital-only solution. These are real business acc…" at bounding box center [452, 407] width 821 height 36
drag, startPoint x: 172, startPoint y: 290, endPoint x: 284, endPoint y: 289, distance: 112.0
click at [284, 389] on p "This is not a second-rate or digital-only solution. These are real business acc…" at bounding box center [452, 407] width 821 height 36
click at [337, 389] on p "This is not a second-rate or digital-only solution. These are real business acc…" at bounding box center [452, 407] width 821 height 36
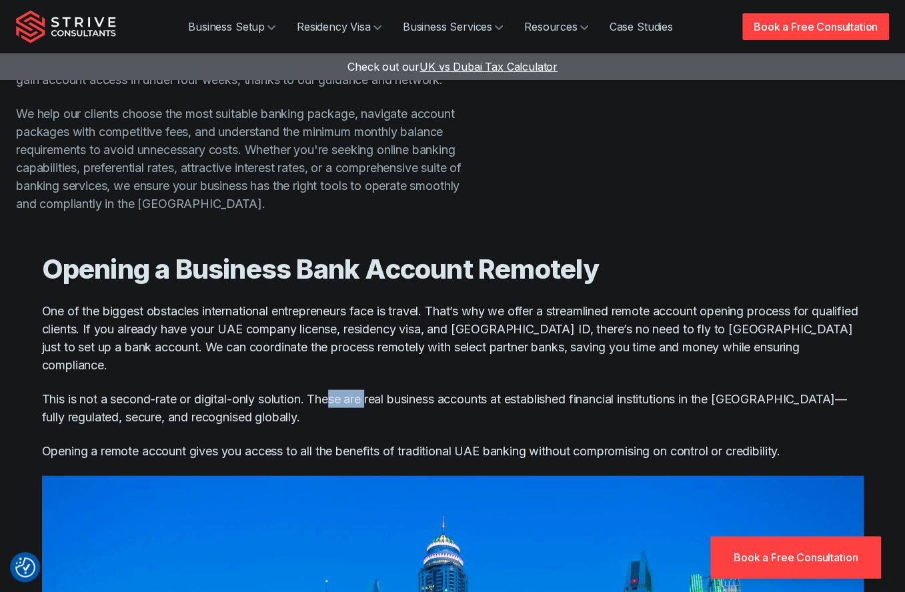
drag, startPoint x: 337, startPoint y: 287, endPoint x: 391, endPoint y: 299, distance: 56.0
click at [391, 389] on p "This is not a second-rate or digital-only solution. These are real business acc…" at bounding box center [452, 407] width 821 height 36
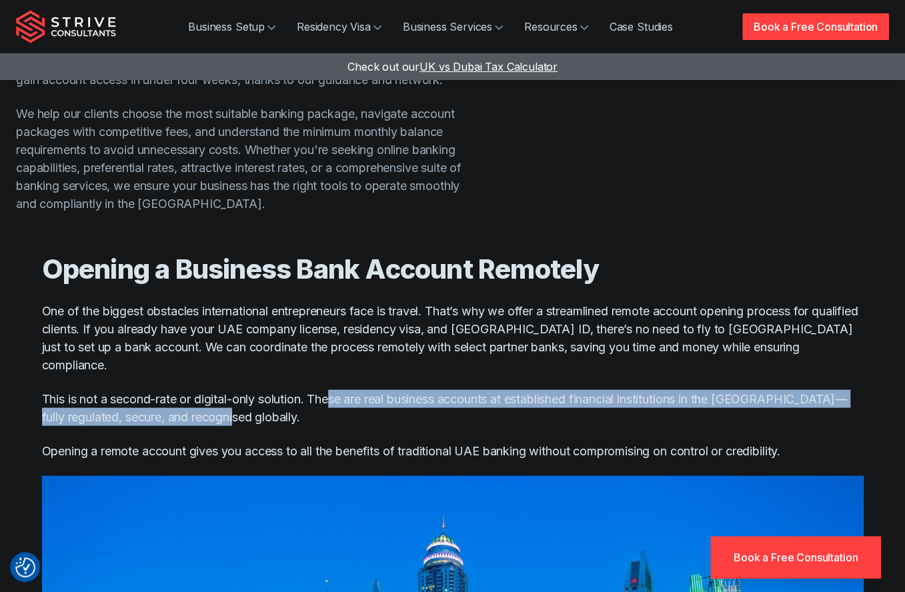
click at [567, 389] on p "This is not a second-rate or digital-only solution. These are real business acc…" at bounding box center [452, 407] width 821 height 36
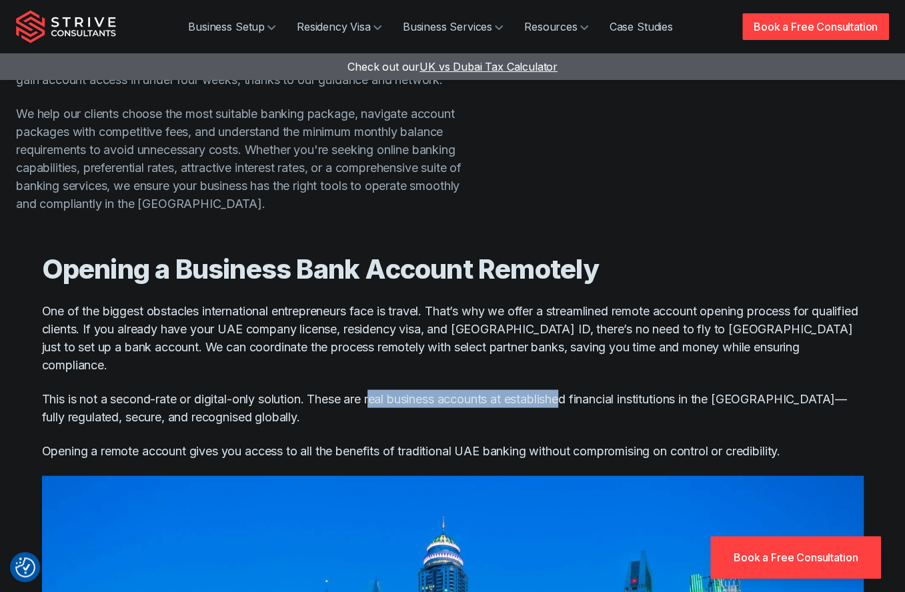
drag, startPoint x: 379, startPoint y: 285, endPoint x: 576, endPoint y: 290, distance: 196.8
click at [576, 389] on p "This is not a second-rate or digital-only solution. These are real business acc…" at bounding box center [452, 407] width 821 height 36
click at [637, 389] on p "This is not a second-rate or digital-only solution. These are real business acc…" at bounding box center [452, 407] width 821 height 36
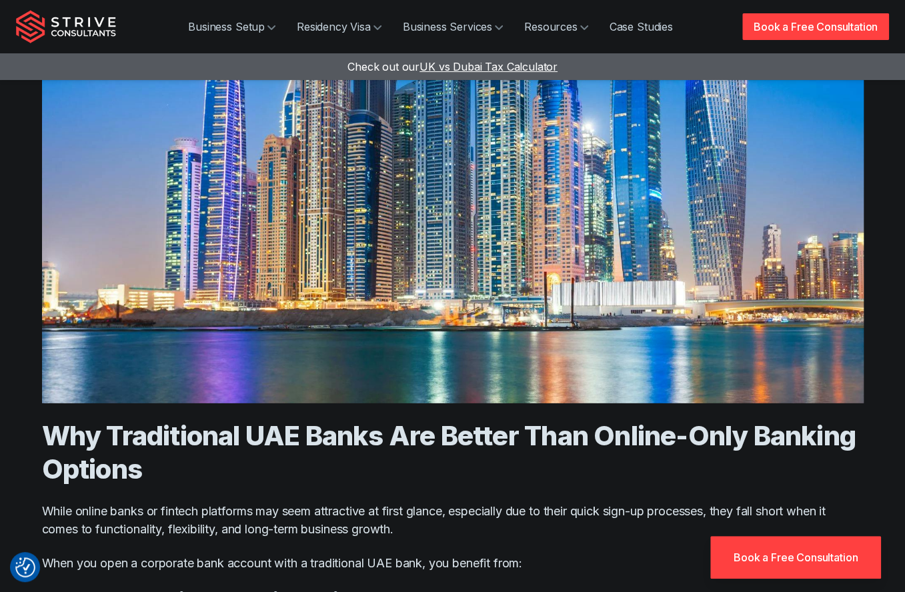
scroll to position [1892, 0]
drag, startPoint x: 211, startPoint y: 312, endPoint x: 240, endPoint y: 370, distance: 65.0
click at [240, 419] on h2 "Why Traditional UAE Banks Are Better Than Online-Only Banking Options" at bounding box center [452, 452] width 821 height 67
click at [170, 419] on h2 "Why Traditional UAE Banks Are Better Than Online-Only Banking Options" at bounding box center [452, 452] width 821 height 67
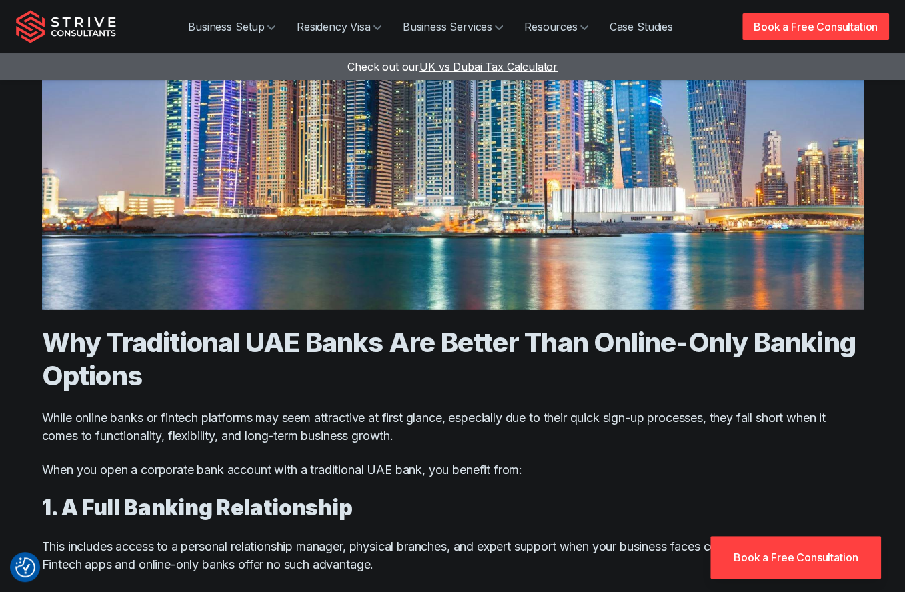
scroll to position [1986, 0]
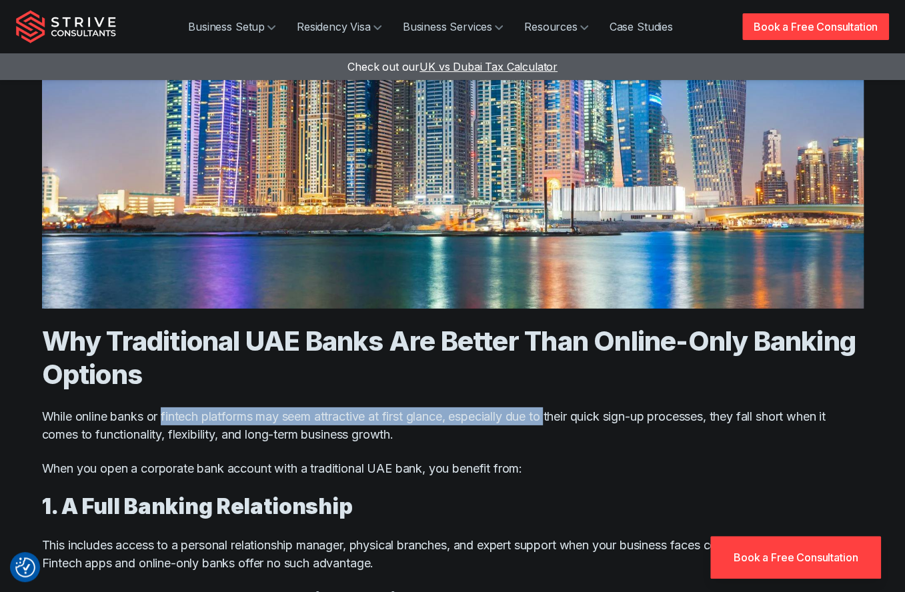
drag, startPoint x: 163, startPoint y: 303, endPoint x: 559, endPoint y: 295, distance: 395.5
click at [559, 295] on div "Opening a Business Bank Account Remotely One of the biggest obstacles internati…" at bounding box center [452, 598] width 821 height 2168
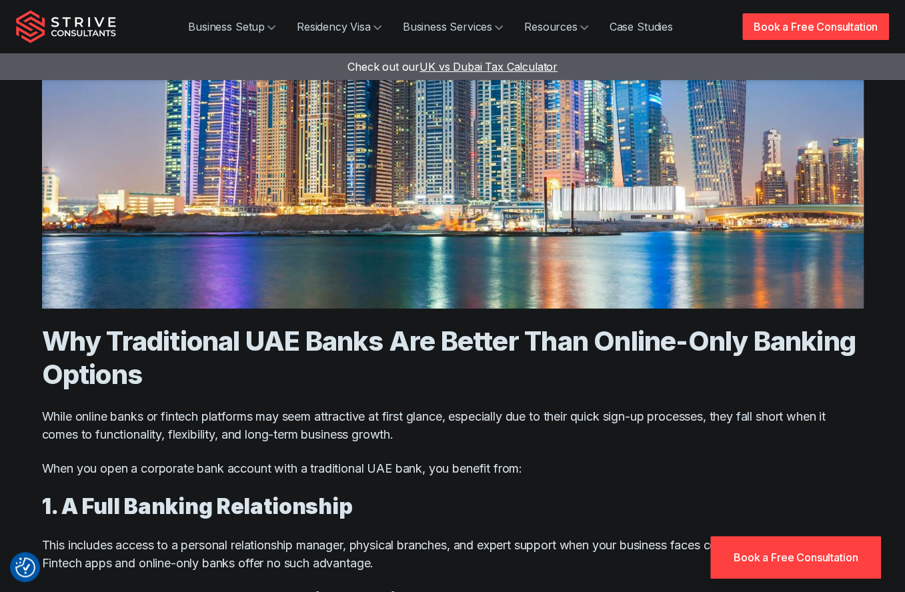
drag, startPoint x: 559, startPoint y: 295, endPoint x: 552, endPoint y: 329, distance: 34.0
click at [552, 407] on p "While online banks or fintech platforms may seem attractive at first glance, es…" at bounding box center [452, 425] width 821 height 36
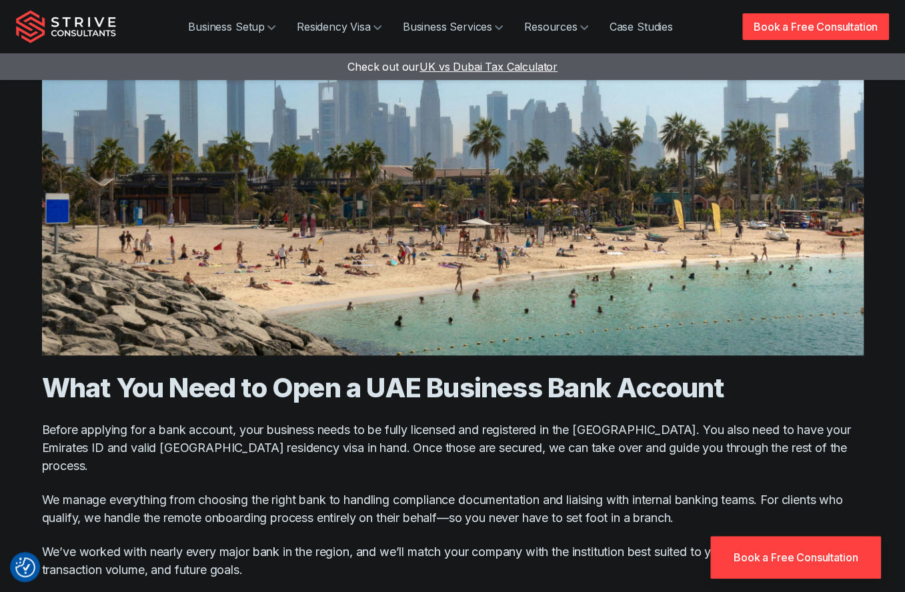
scroll to position [3060, 0]
drag, startPoint x: 91, startPoint y: 340, endPoint x: 235, endPoint y: 338, distance: 144.0
click at [235, 420] on p "Before applying for a bank account, your business needs to be fully licensed an…" at bounding box center [452, 447] width 821 height 54
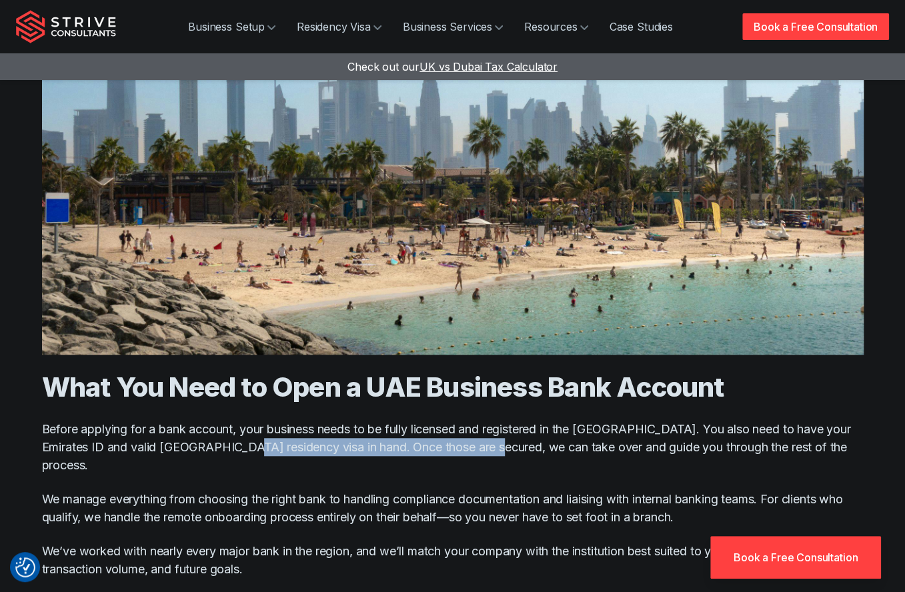
drag, startPoint x: 229, startPoint y: 338, endPoint x: 487, endPoint y: 333, distance: 258.1
click at [487, 420] on p "Before applying for a bank account, your business needs to be fully licensed an…" at bounding box center [452, 447] width 821 height 54
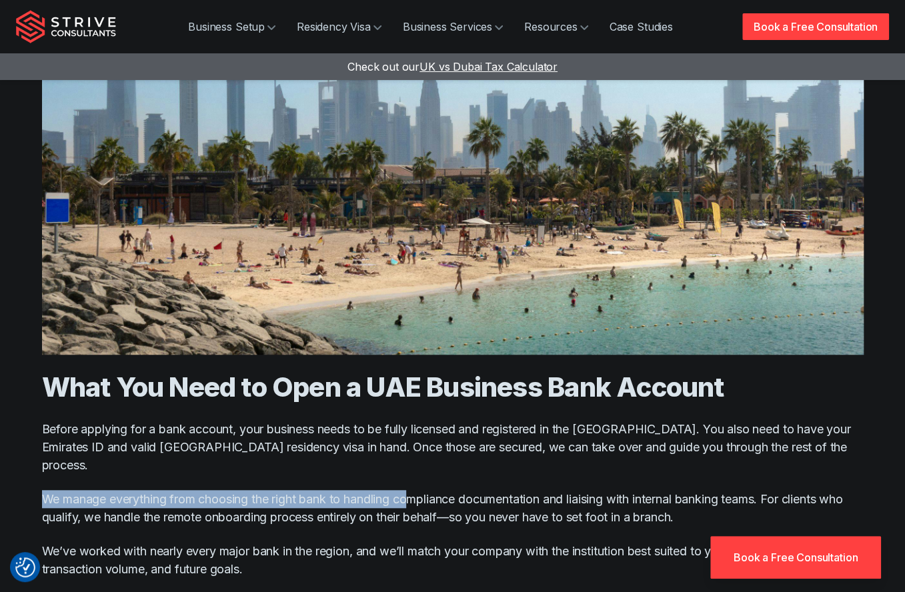
drag, startPoint x: 30, startPoint y: 369, endPoint x: 423, endPoint y: 373, distance: 393.4
click at [423, 490] on p "We manage everything from choosing the right bank to handling compliance docume…" at bounding box center [452, 508] width 821 height 36
drag, startPoint x: 439, startPoint y: 472, endPoint x: 409, endPoint y: 404, distance: 74.3
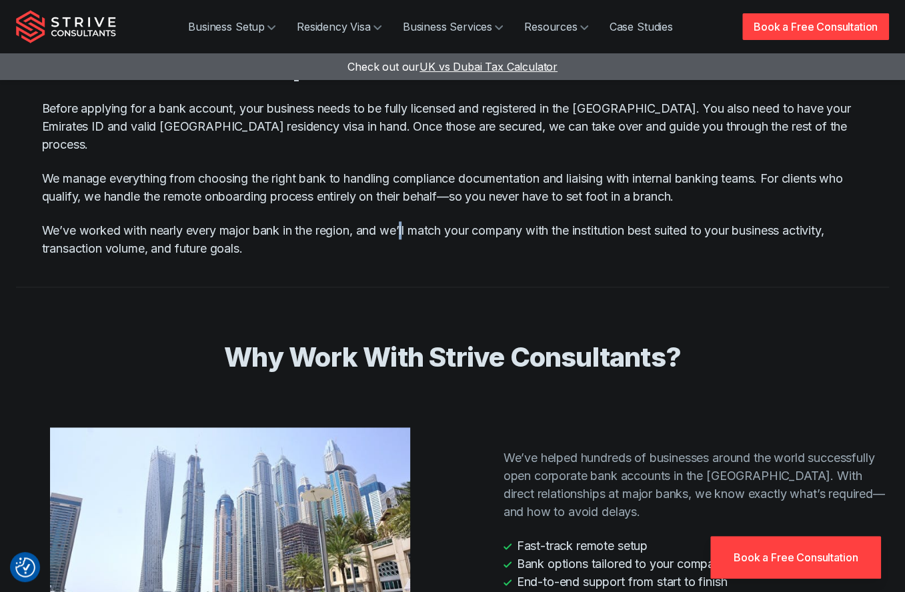
scroll to position [3382, 0]
click at [610, 572] on li "End-to-end support from start to finish" at bounding box center [696, 581] width 386 height 18
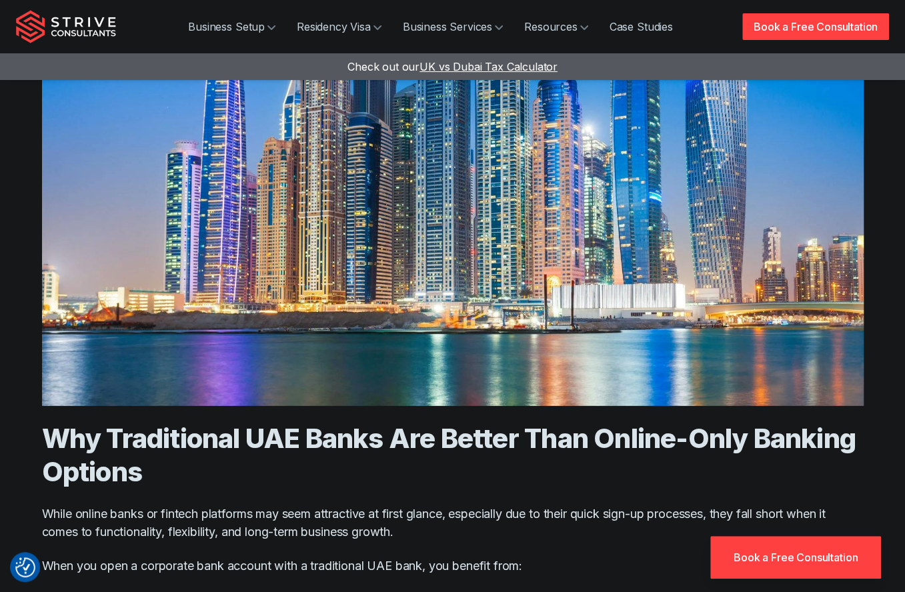
scroll to position [1758, 0]
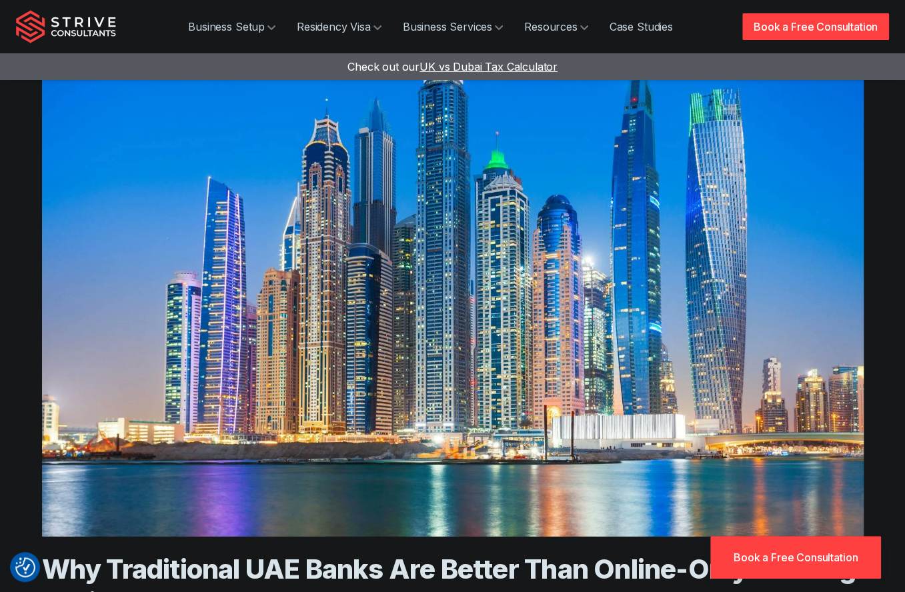
click at [101, 29] on img "Strive Consultants" at bounding box center [66, 26] width 100 height 33
